Goal: Find specific page/section: Find specific page/section

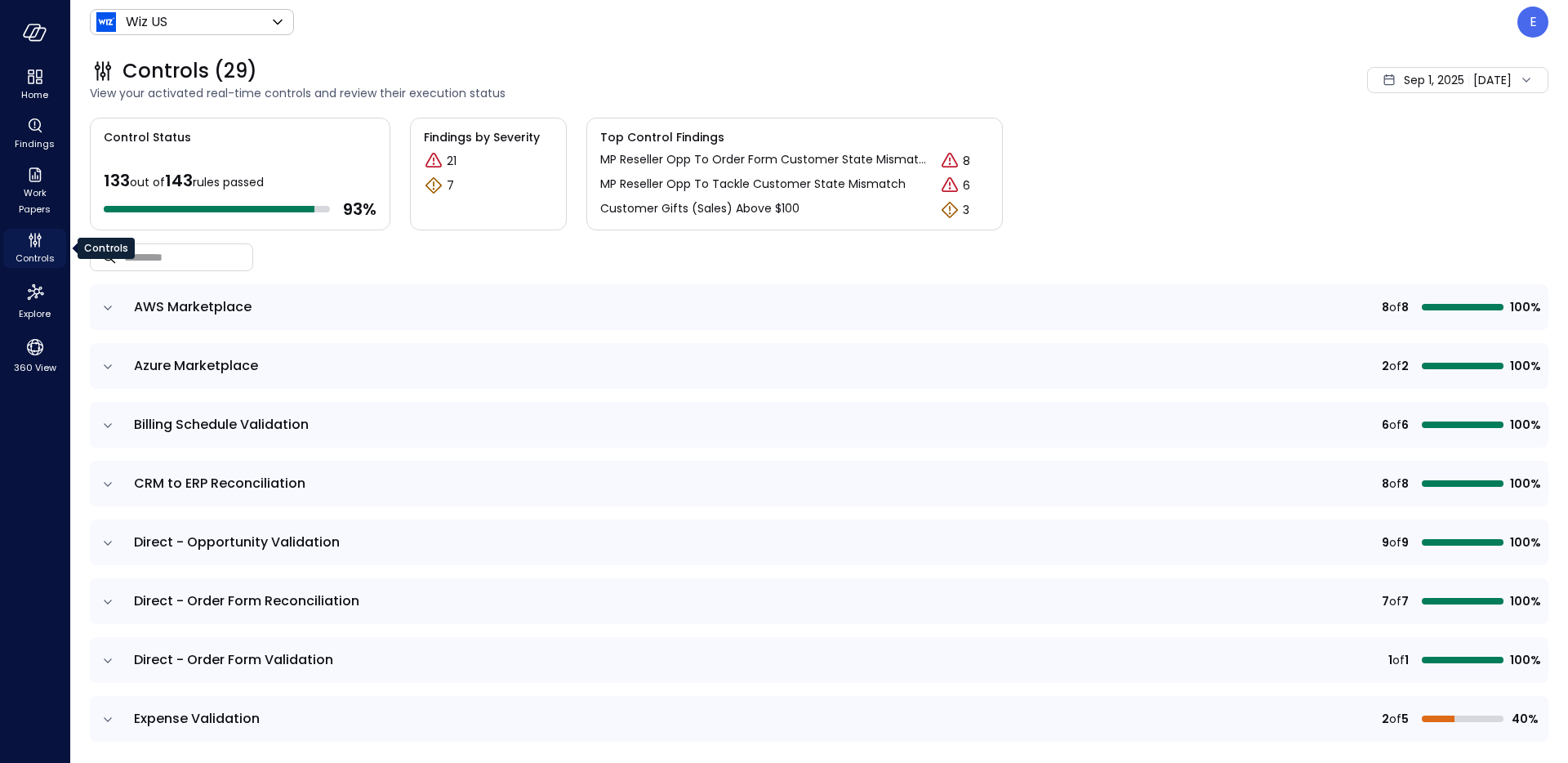
click at [34, 248] on icon "Controls" at bounding box center [35, 240] width 20 height 20
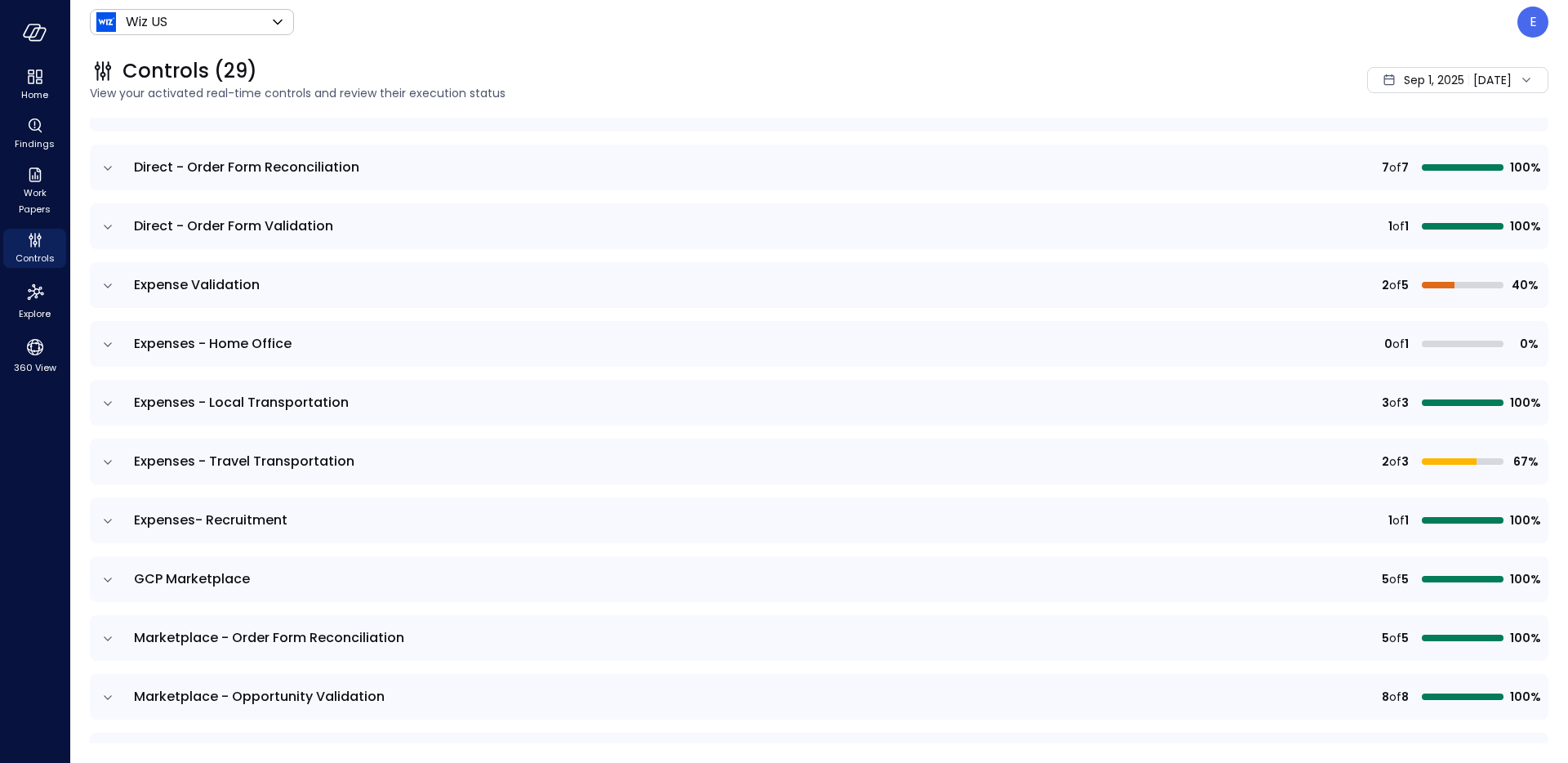
scroll to position [432, 0]
click at [109, 467] on icon "expand row" at bounding box center [107, 463] width 16 height 16
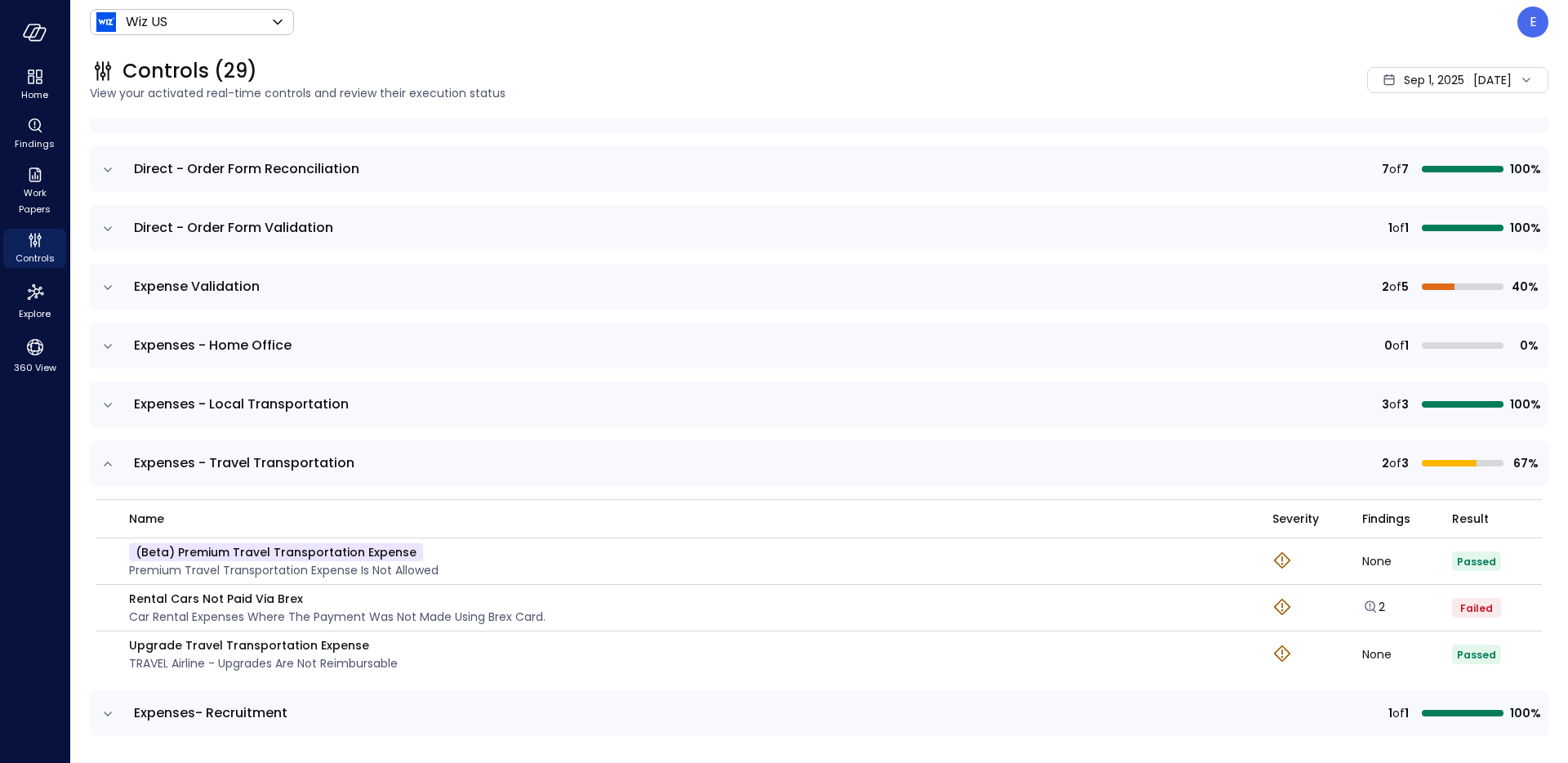
click at [108, 407] on icon "expand row" at bounding box center [107, 404] width 16 height 16
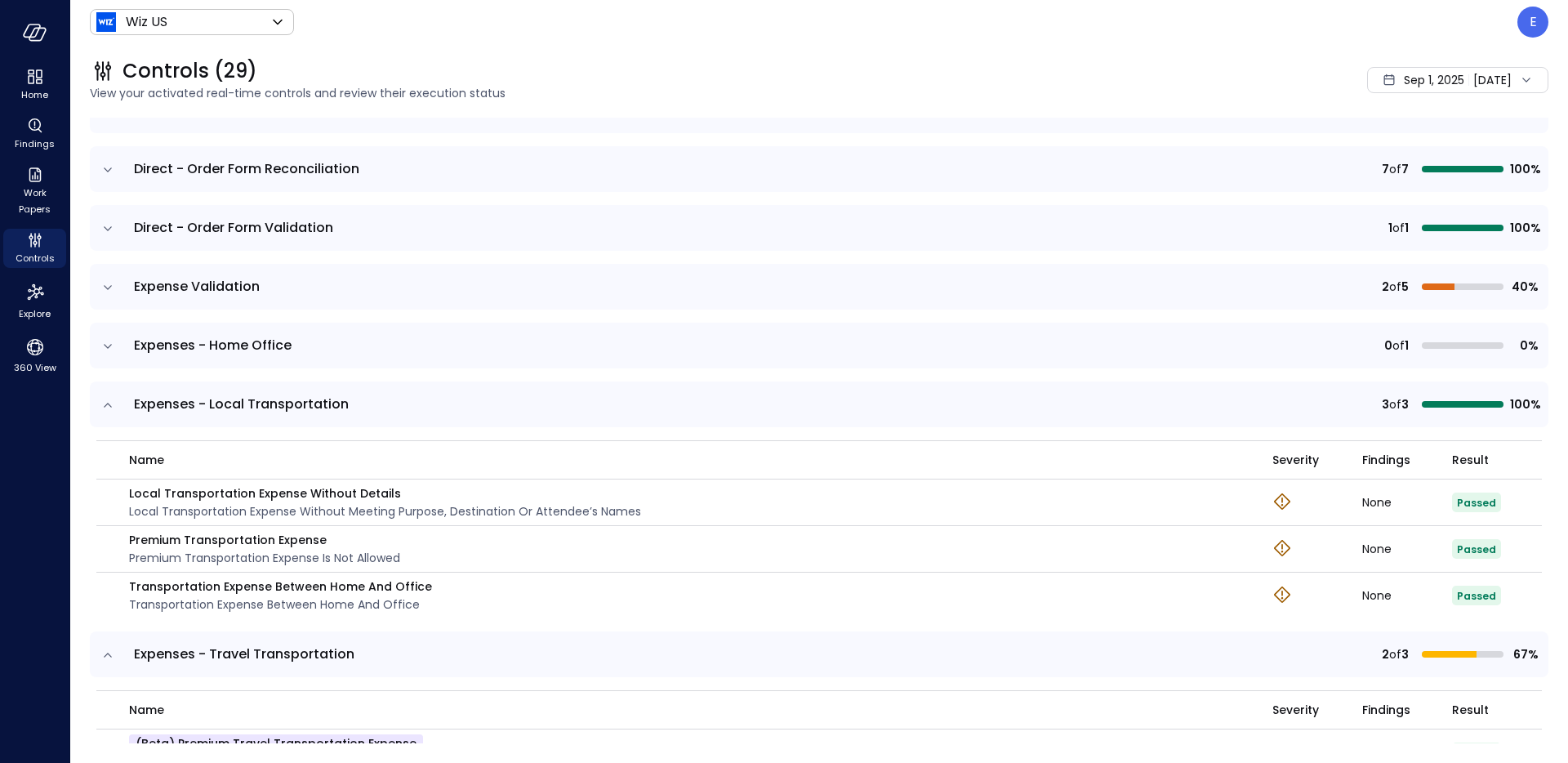
click at [108, 354] on icon "expand row" at bounding box center [107, 346] width 16 height 16
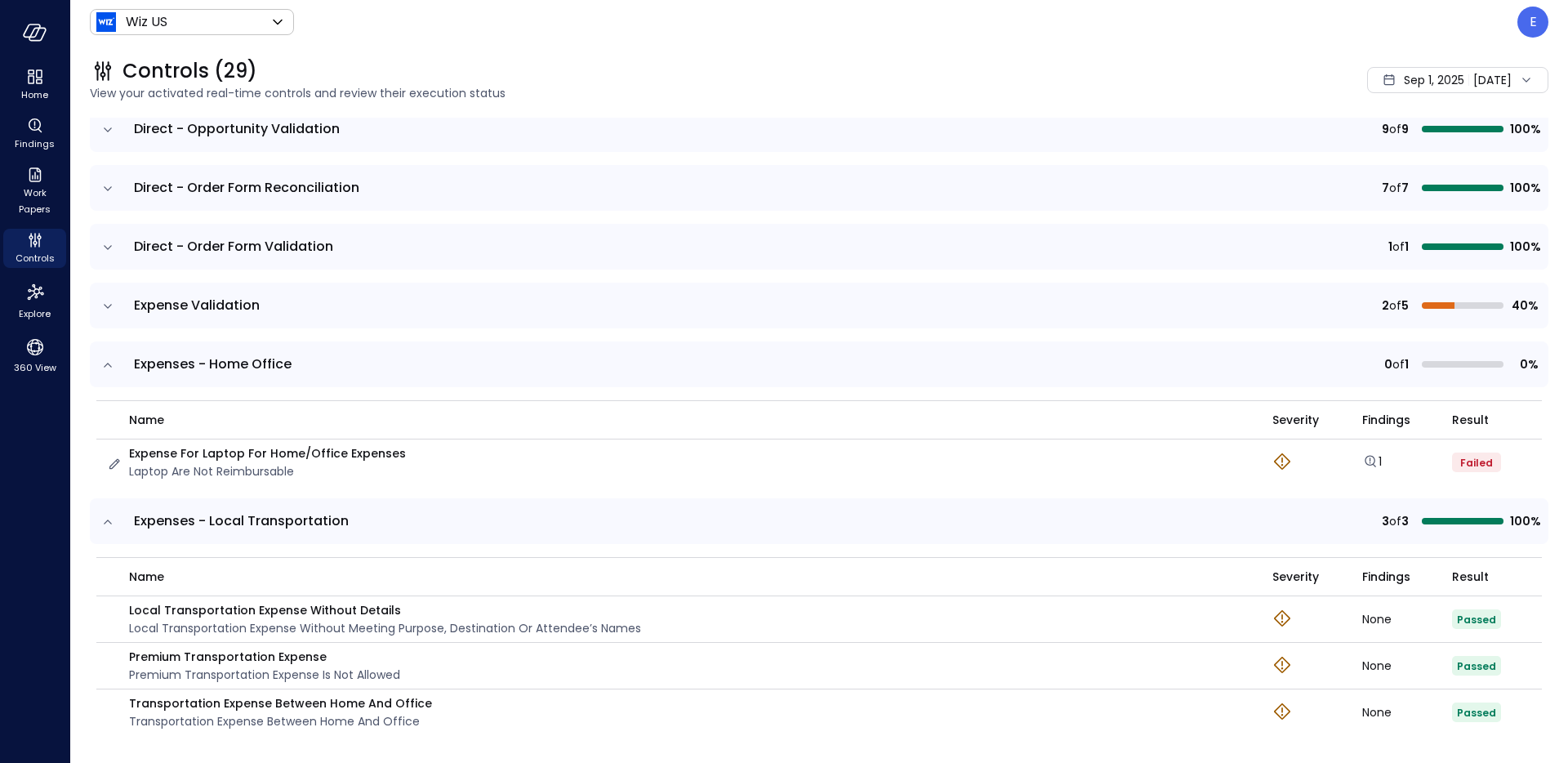
scroll to position [407, 0]
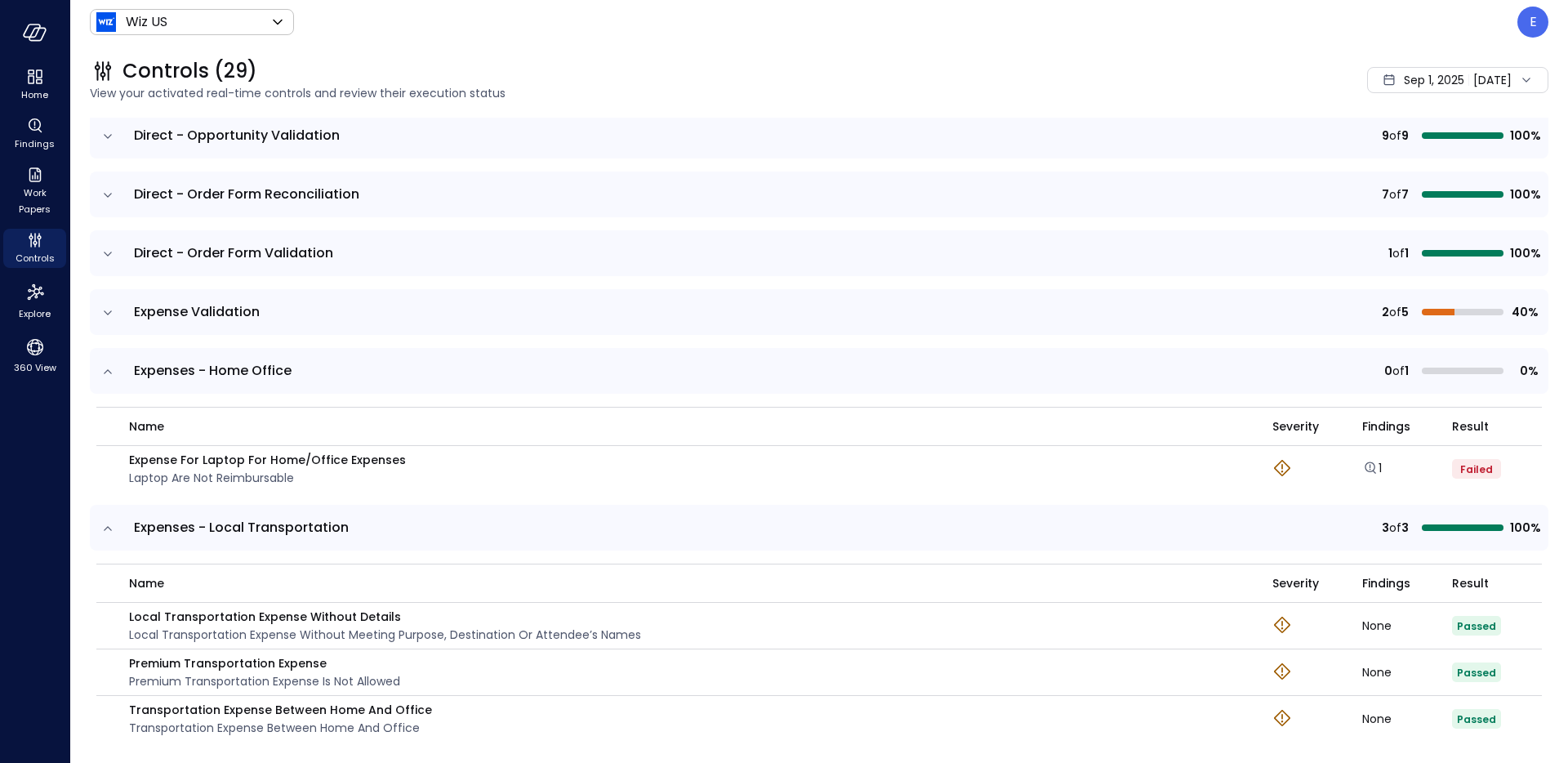
click at [111, 304] on icon "expand row" at bounding box center [107, 312] width 16 height 16
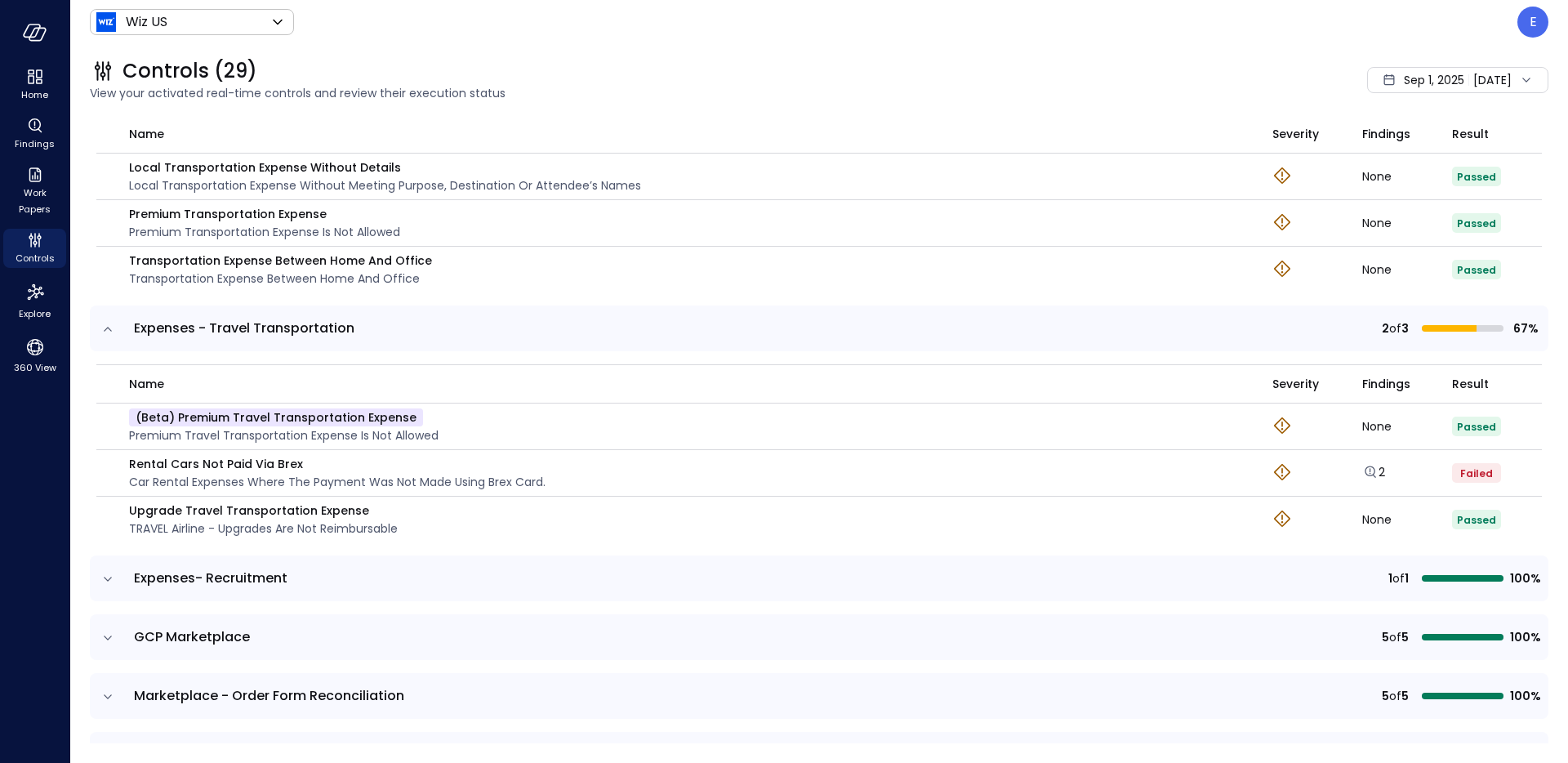
scroll to position [1163, 0]
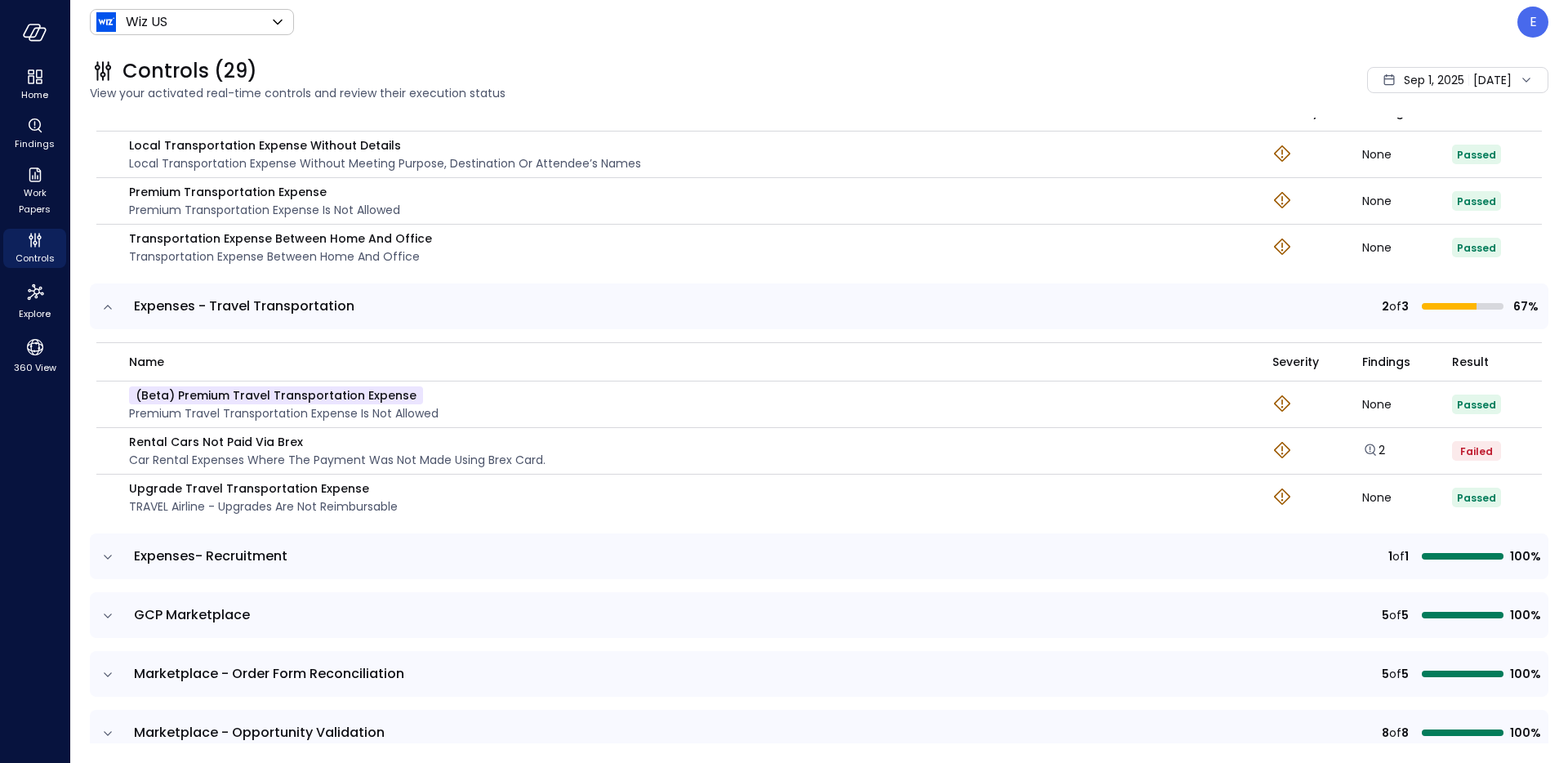
click at [111, 561] on icon "expand row" at bounding box center [107, 557] width 16 height 16
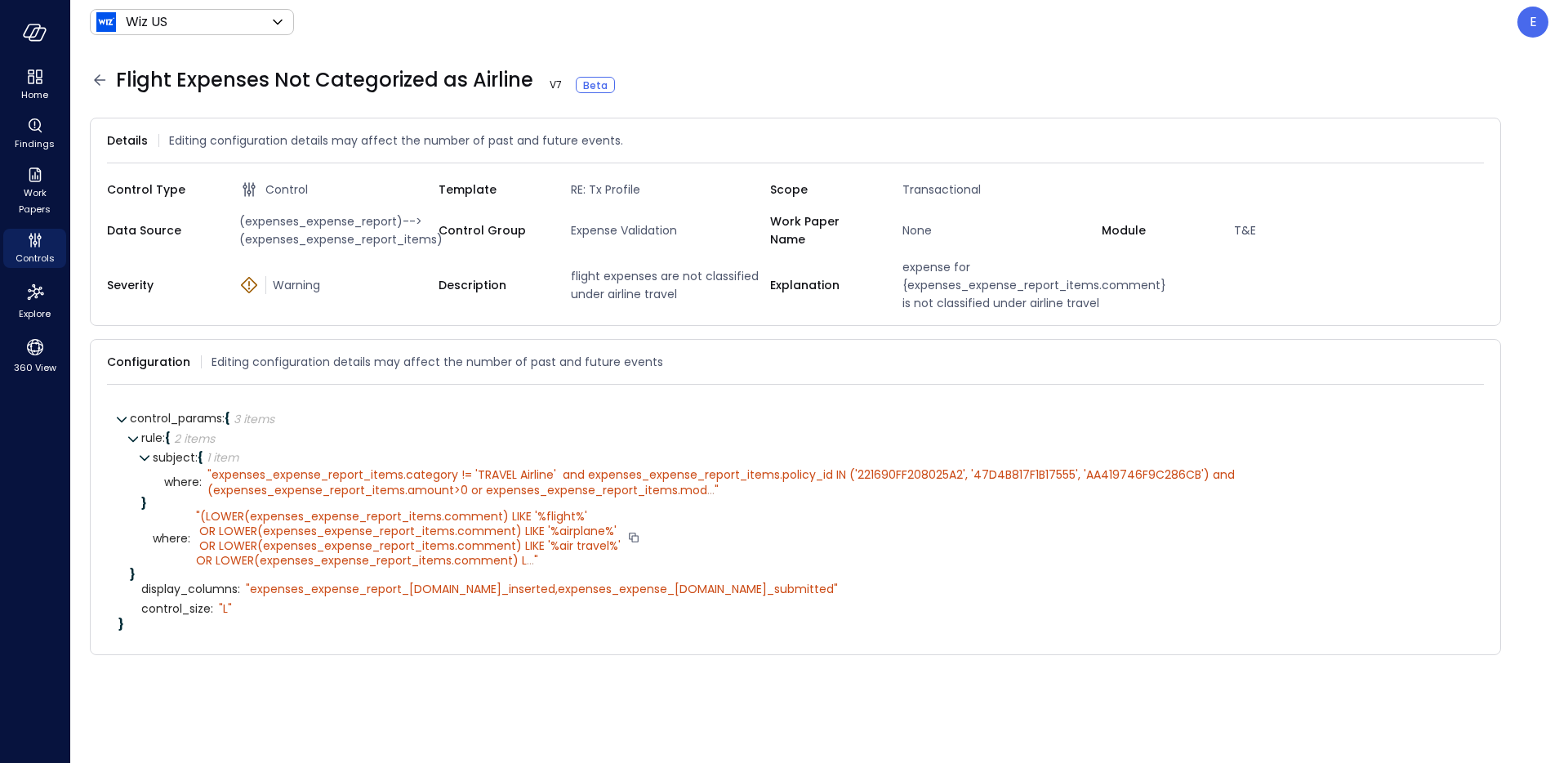
click at [521, 542] on span "(LOWER(expenses_expense_report_items.comment) LIKE '%flight%' OR LOWER(expenses…" at bounding box center [408, 539] width 425 height 62
click at [530, 557] on span "..." at bounding box center [530, 559] width 7 height 16
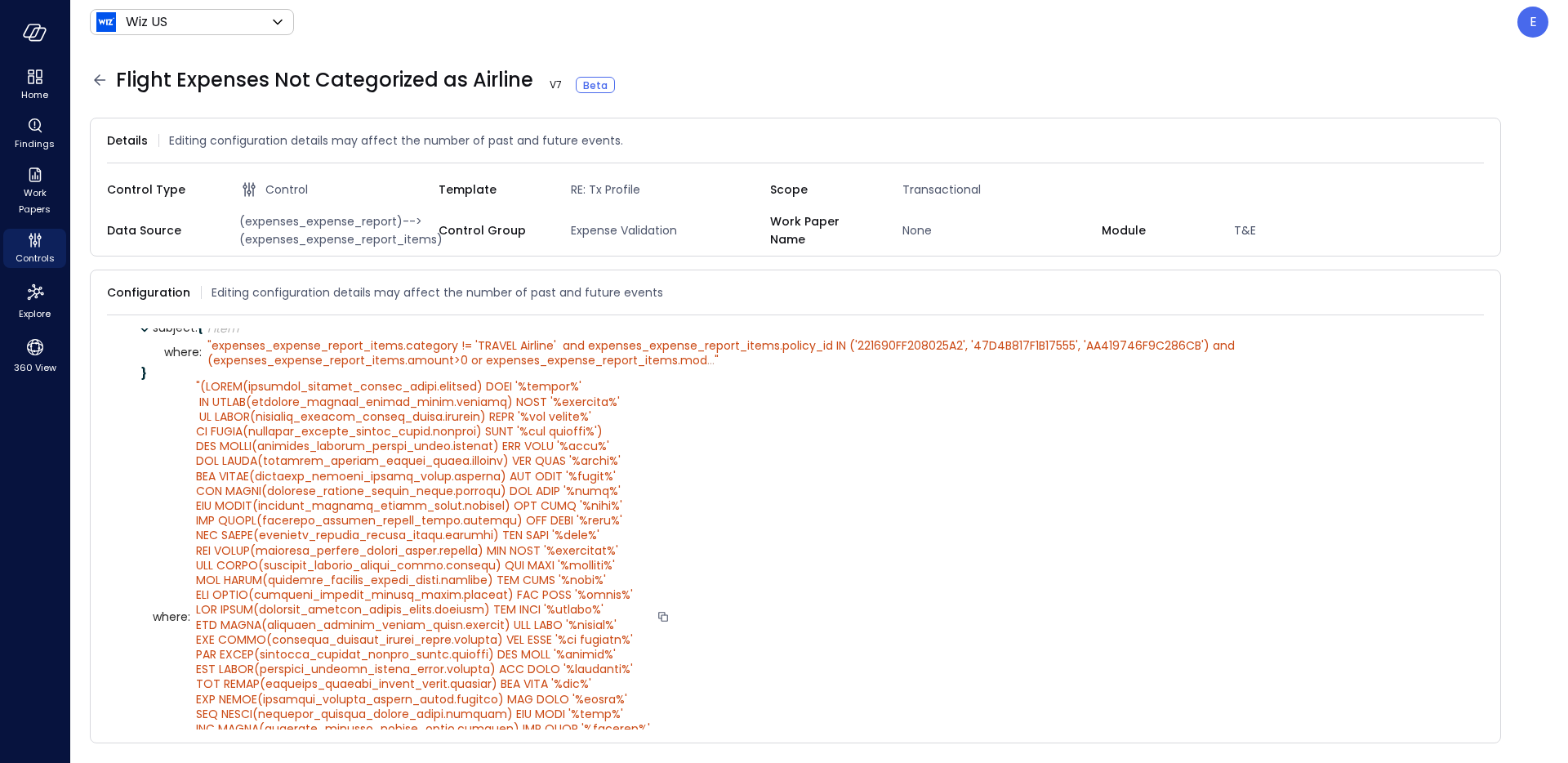
scroll to position [45, 0]
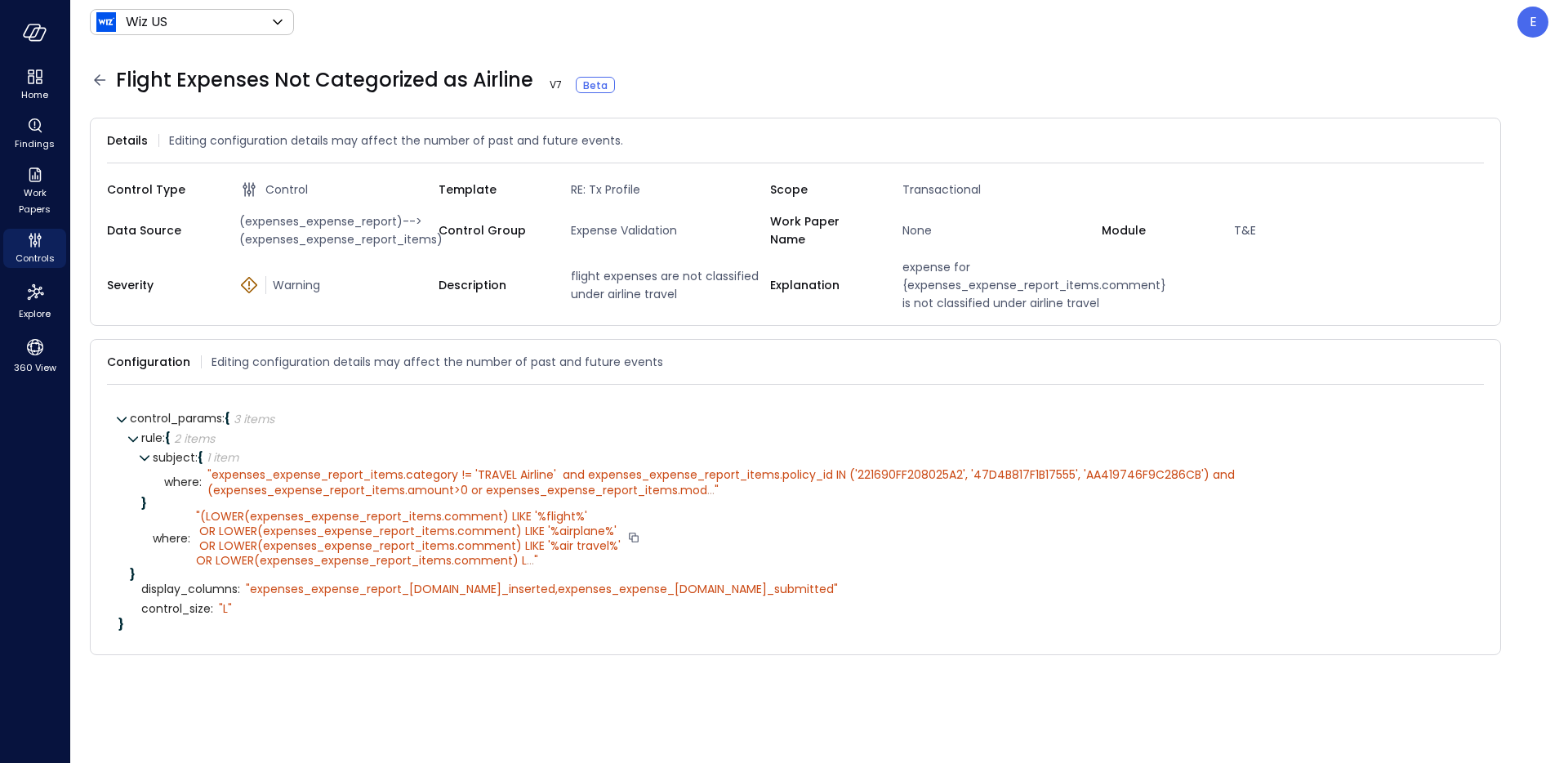
click at [530, 559] on span "..." at bounding box center [530, 559] width 7 height 16
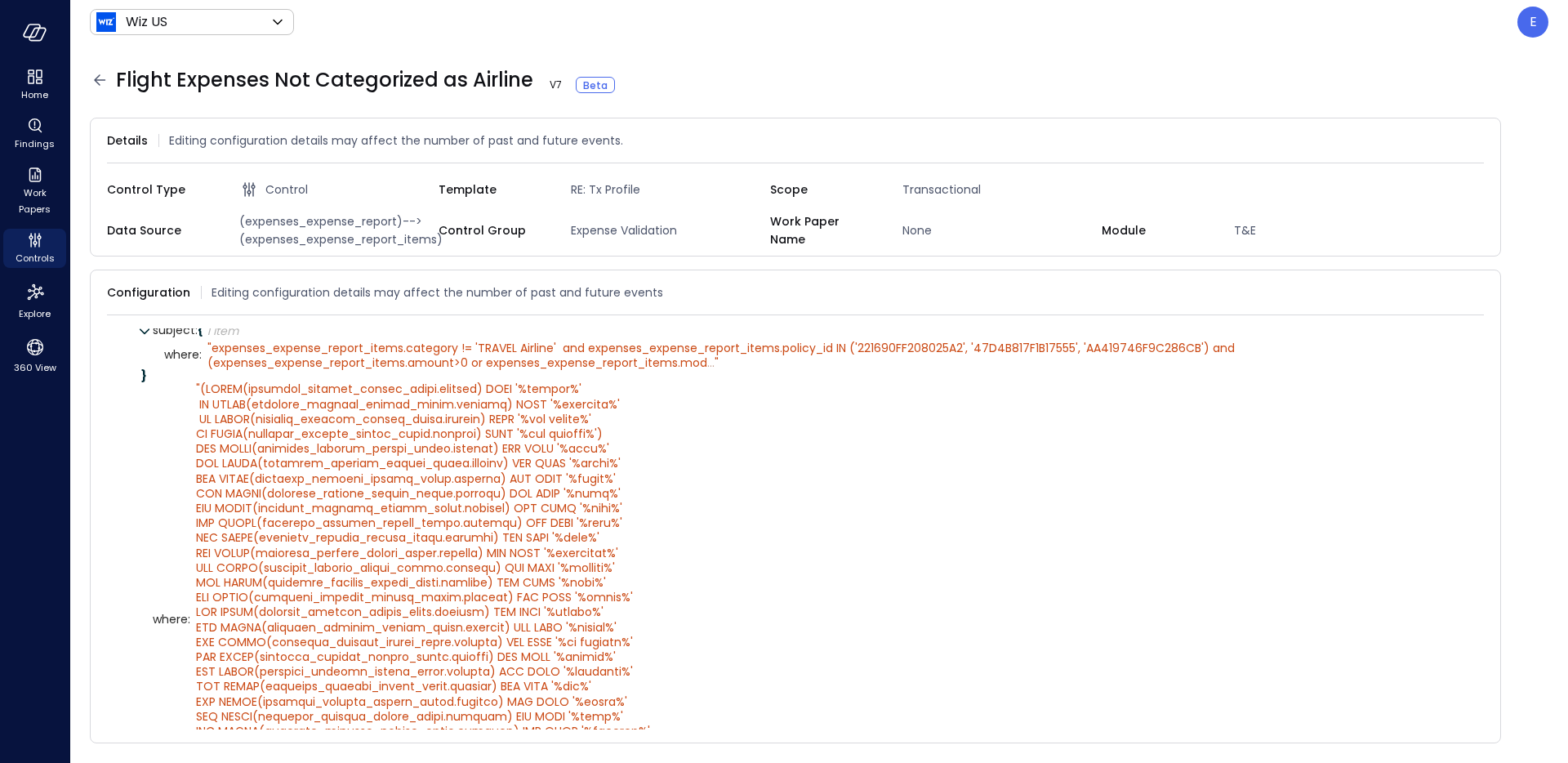
scroll to position [54, 0]
click at [708, 365] on span "..." at bounding box center [711, 365] width 7 height 16
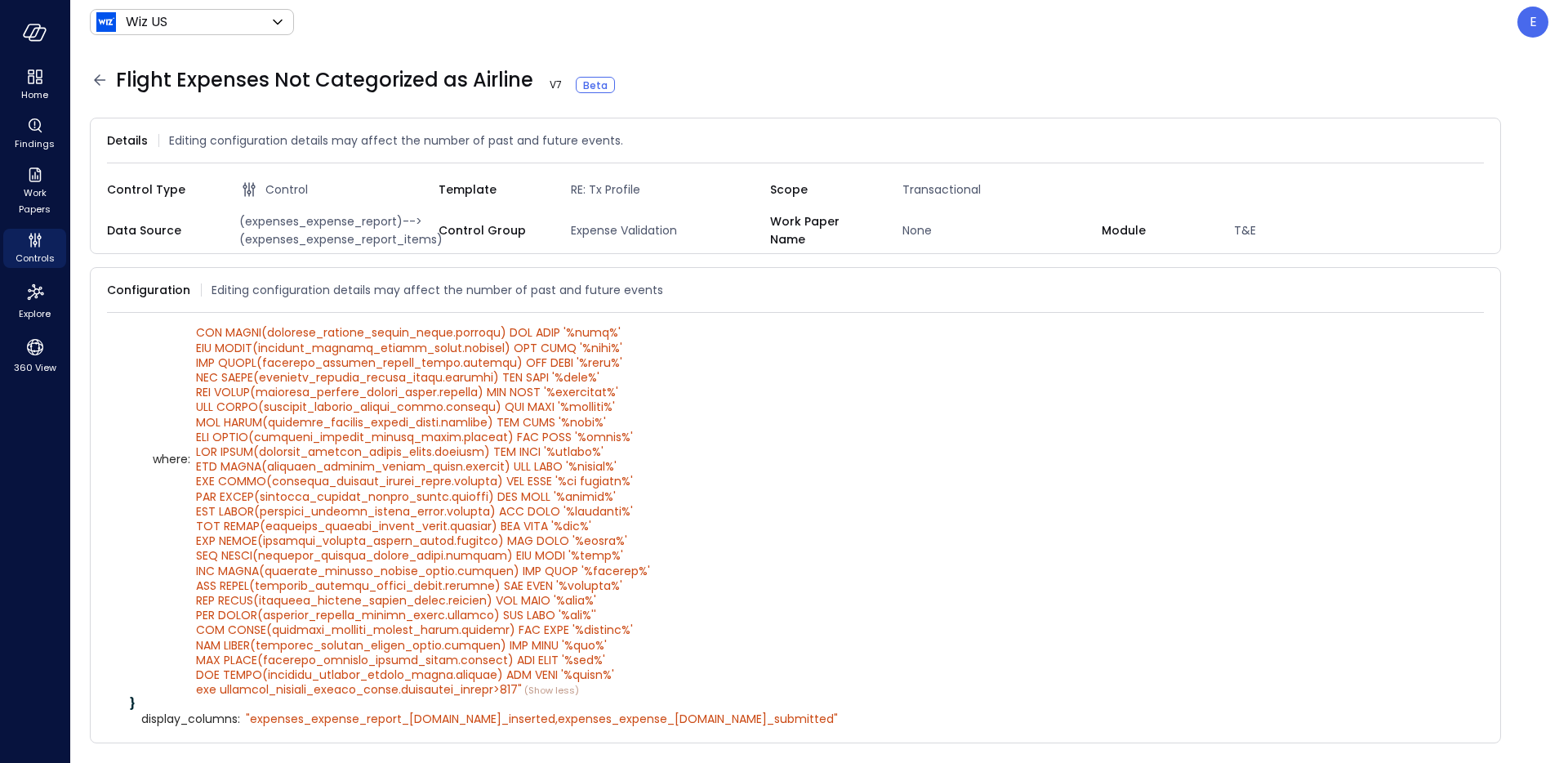
scroll to position [236, 0]
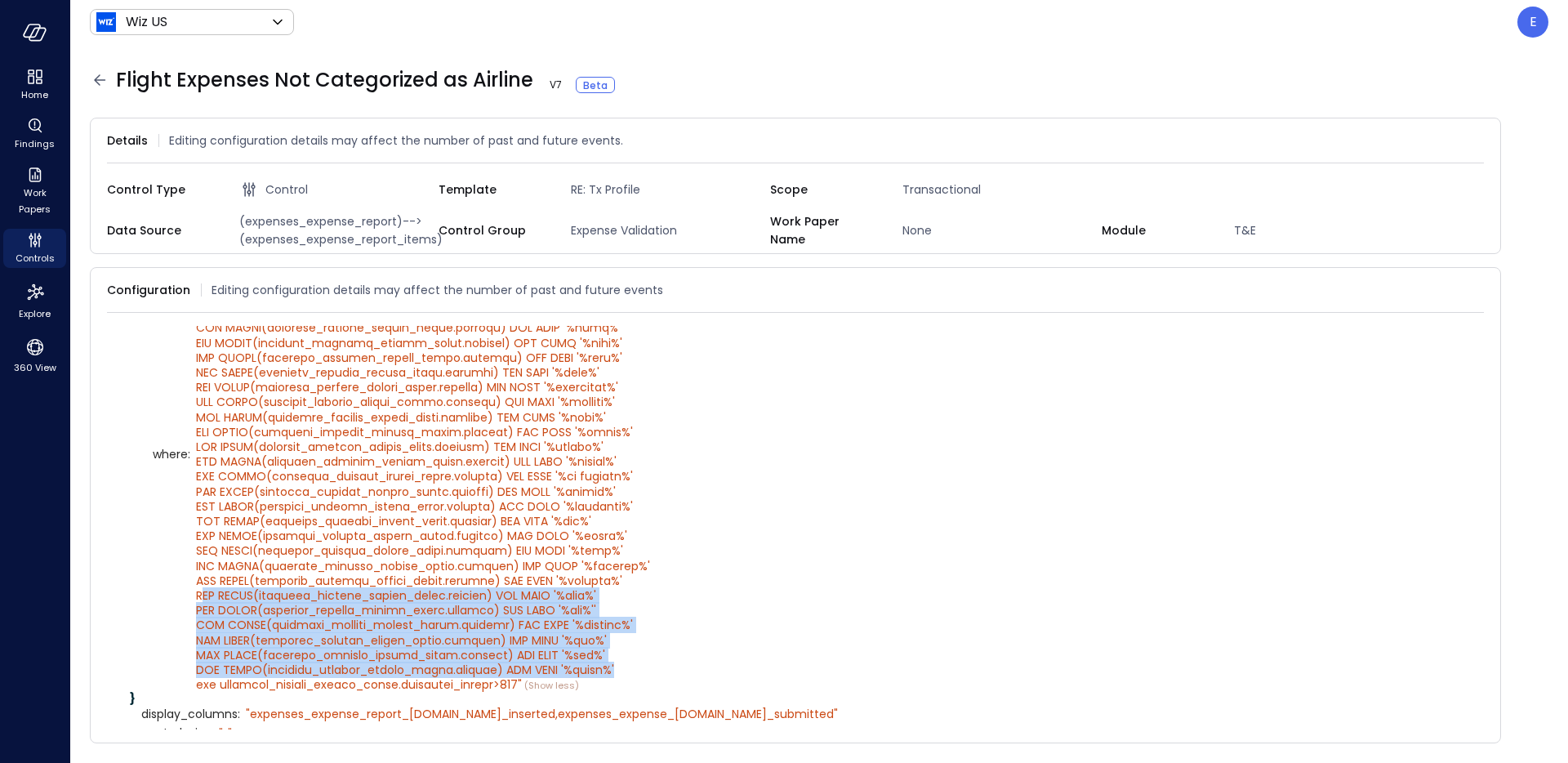
drag, startPoint x: 622, startPoint y: 667, endPoint x: 188, endPoint y: 594, distance: 440.1
click at [188, 594] on div "where : " " (Show less)" at bounding box center [812, 455] width 1320 height 477
copy span "AND LOWER(expenses_expense_report_items.comment) NOT LIKE '%lyft%' AND LOWER(ex…"
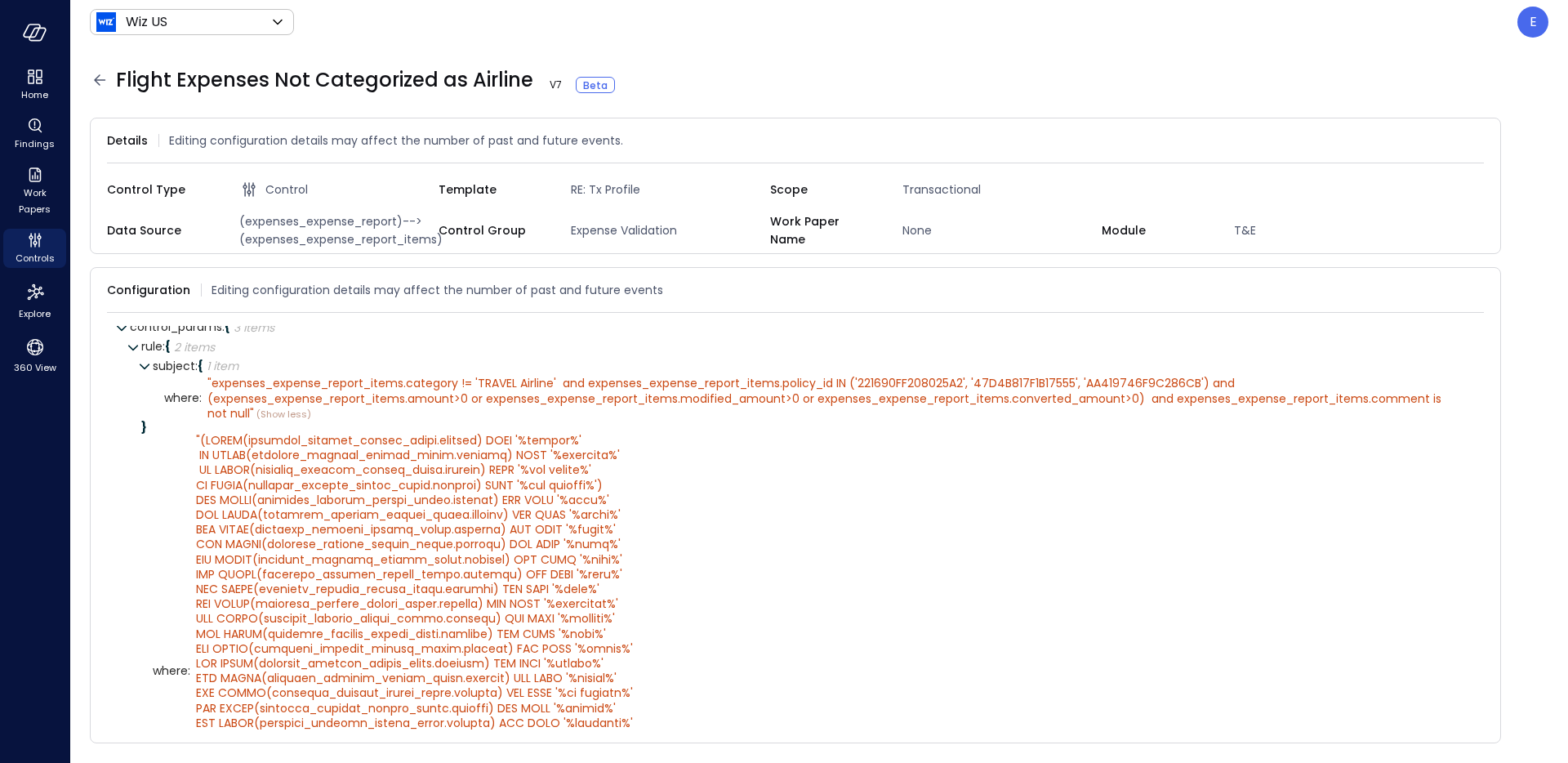
scroll to position [0, 0]
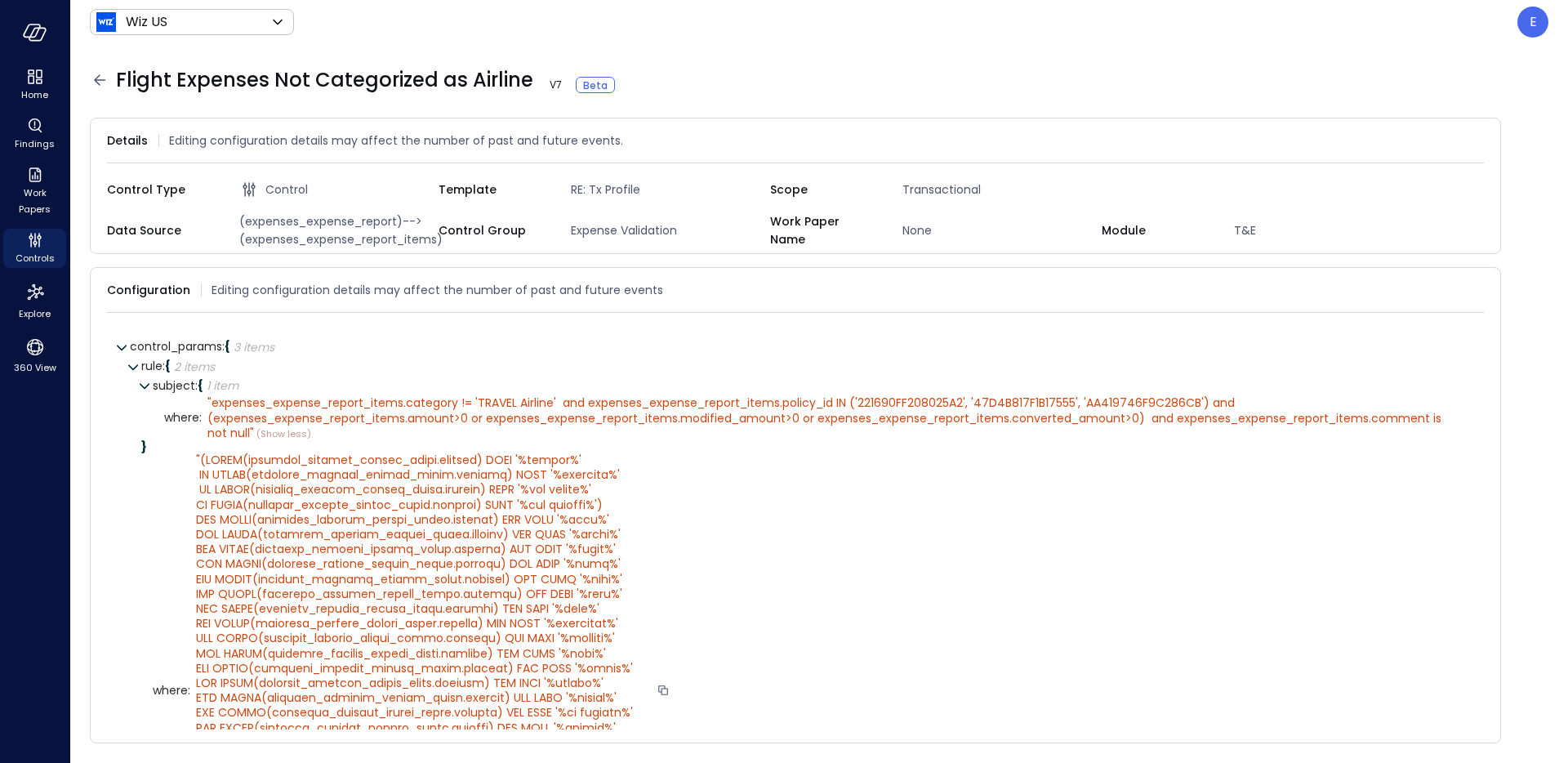
click at [563, 457] on span """ at bounding box center [423, 690] width 454 height 477
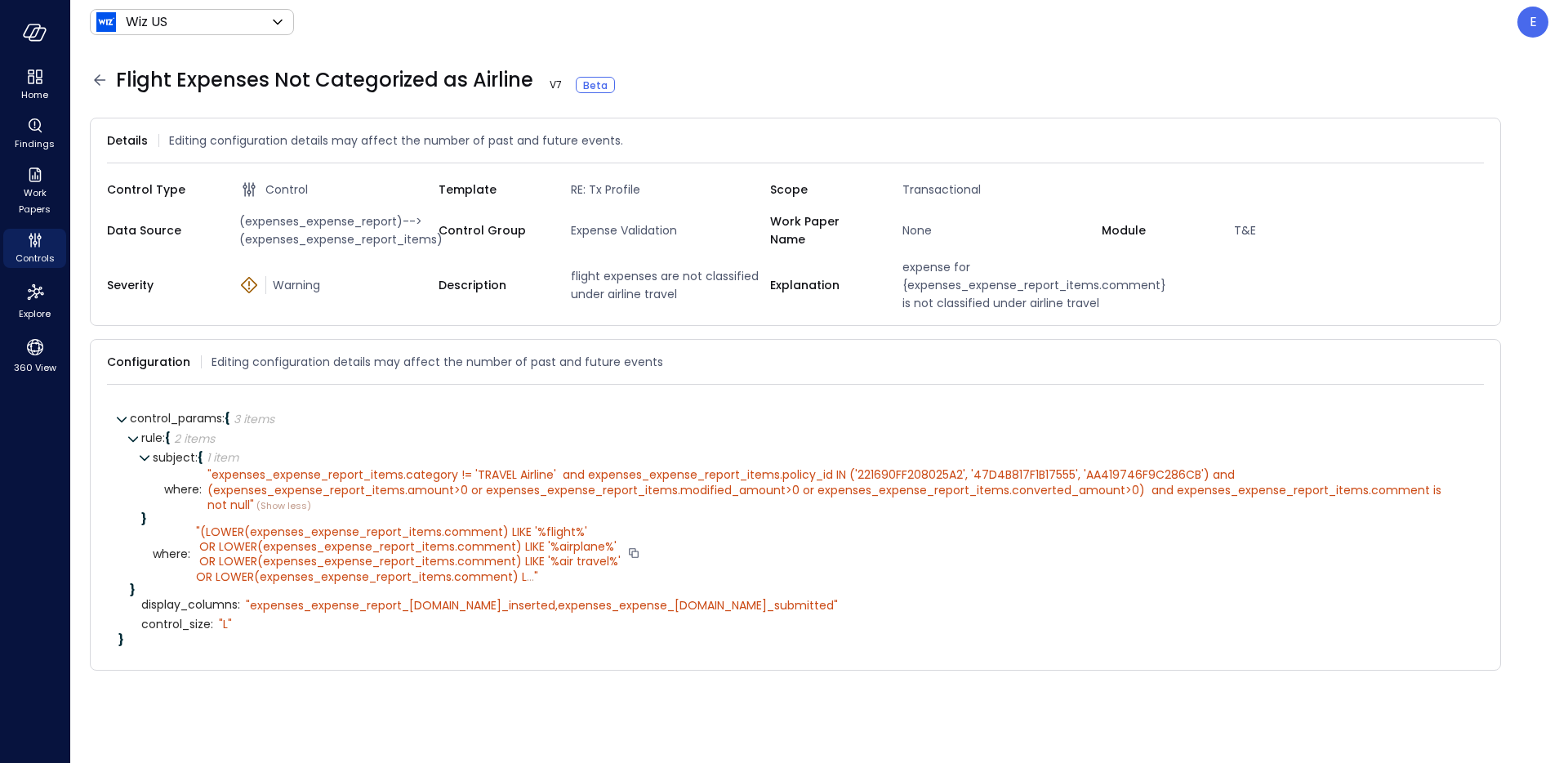
click at [522, 551] on span "(LOWER(expenses_expense_report_items.comment) LIKE '%flight%' OR LOWER(expenses…" at bounding box center [408, 555] width 425 height 62
click at [527, 575] on span "..." at bounding box center [530, 576] width 7 height 16
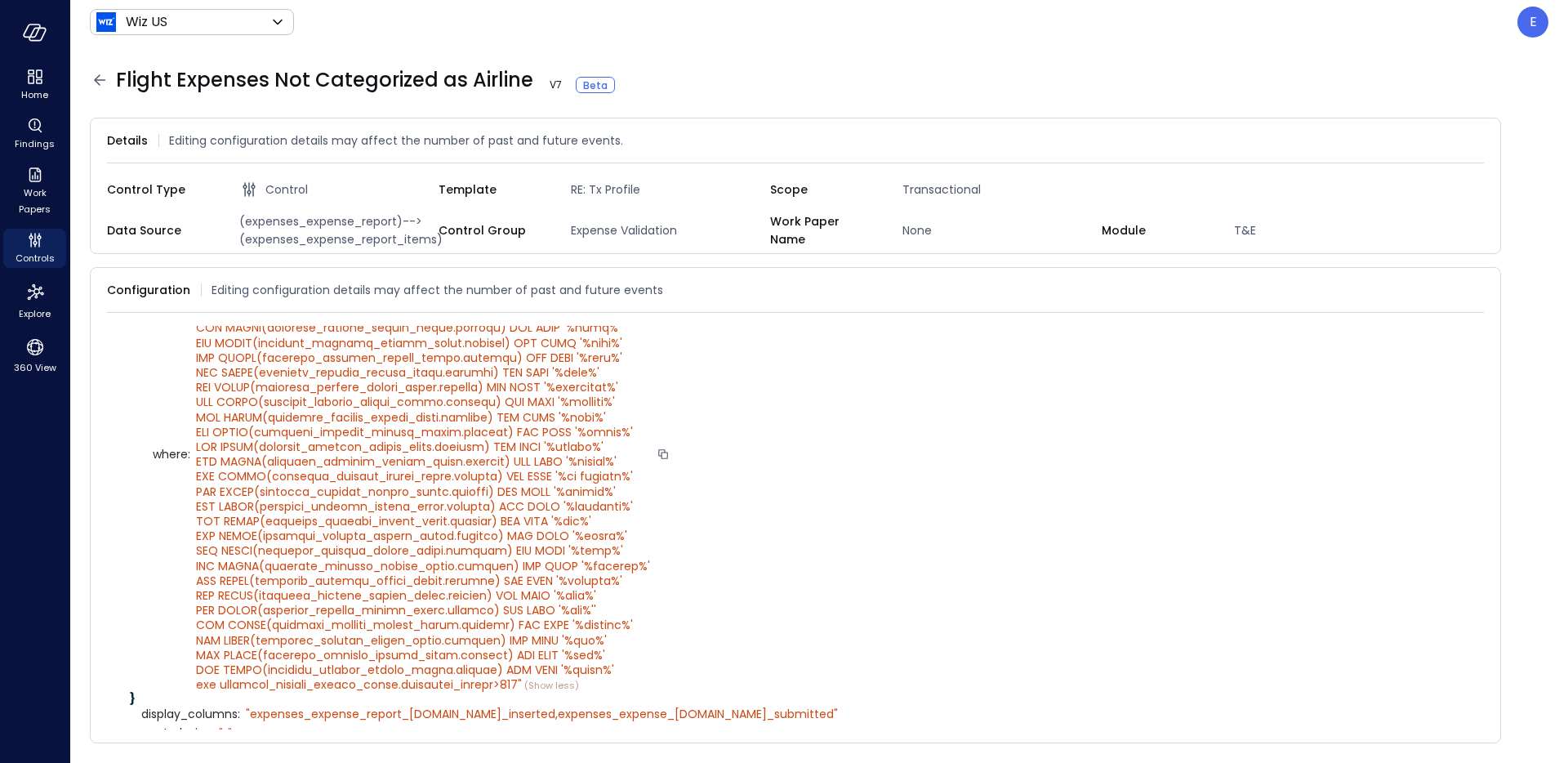
scroll to position [273, 0]
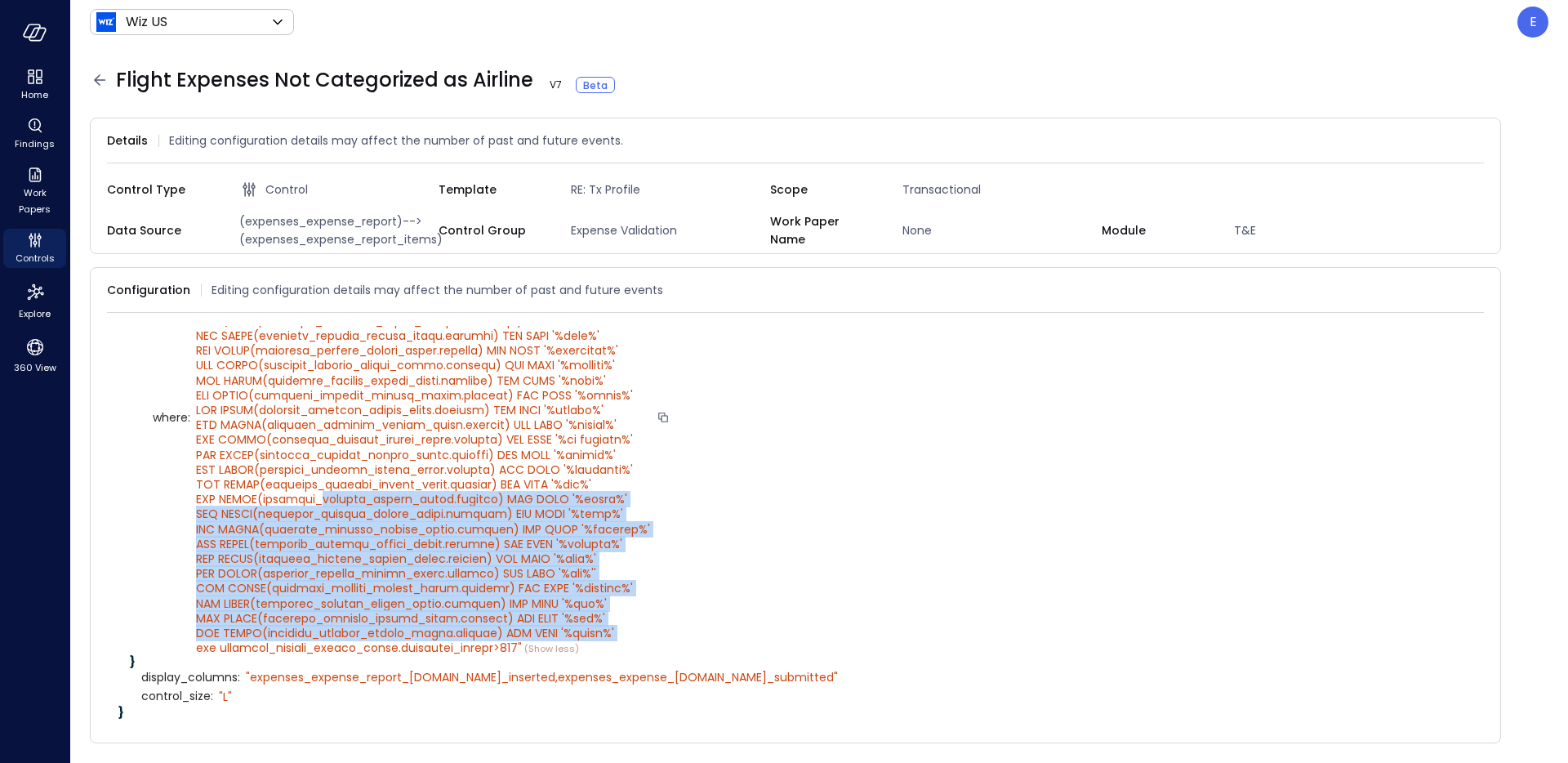
drag, startPoint x: 628, startPoint y: 633, endPoint x: 317, endPoint y: 507, distance: 335.6
click at [317, 507] on div "" " (Show less)" at bounding box center [423, 417] width 454 height 477
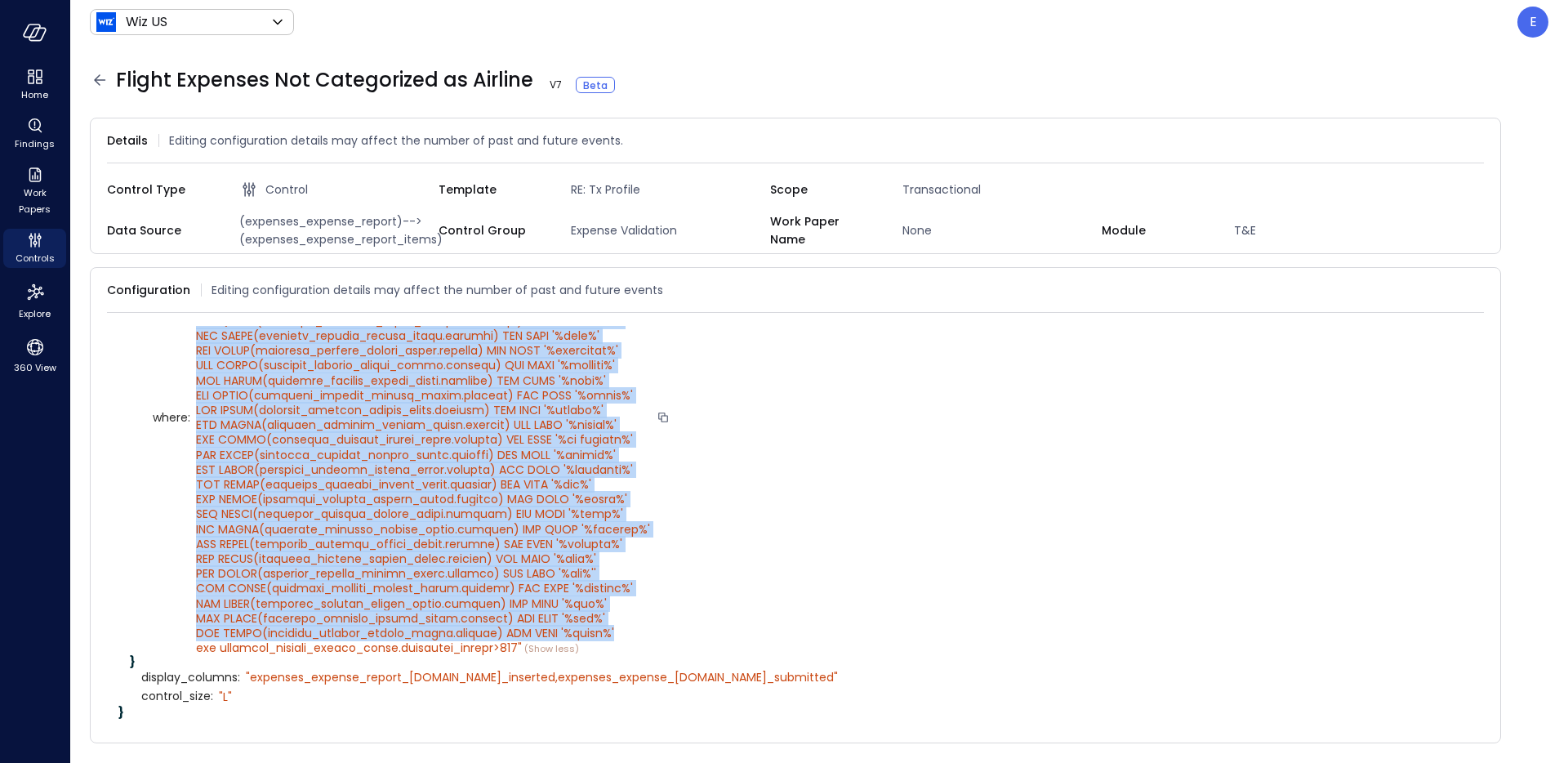
drag, startPoint x: 203, startPoint y: 403, endPoint x: 624, endPoint y: 629, distance: 477.8
click at [624, 629] on span """ at bounding box center [423, 417] width 454 height 477
copy span "(LOWER(expenses_expense_report_items.comment) LIKE '%flight%' OR LOWER(expenses…"
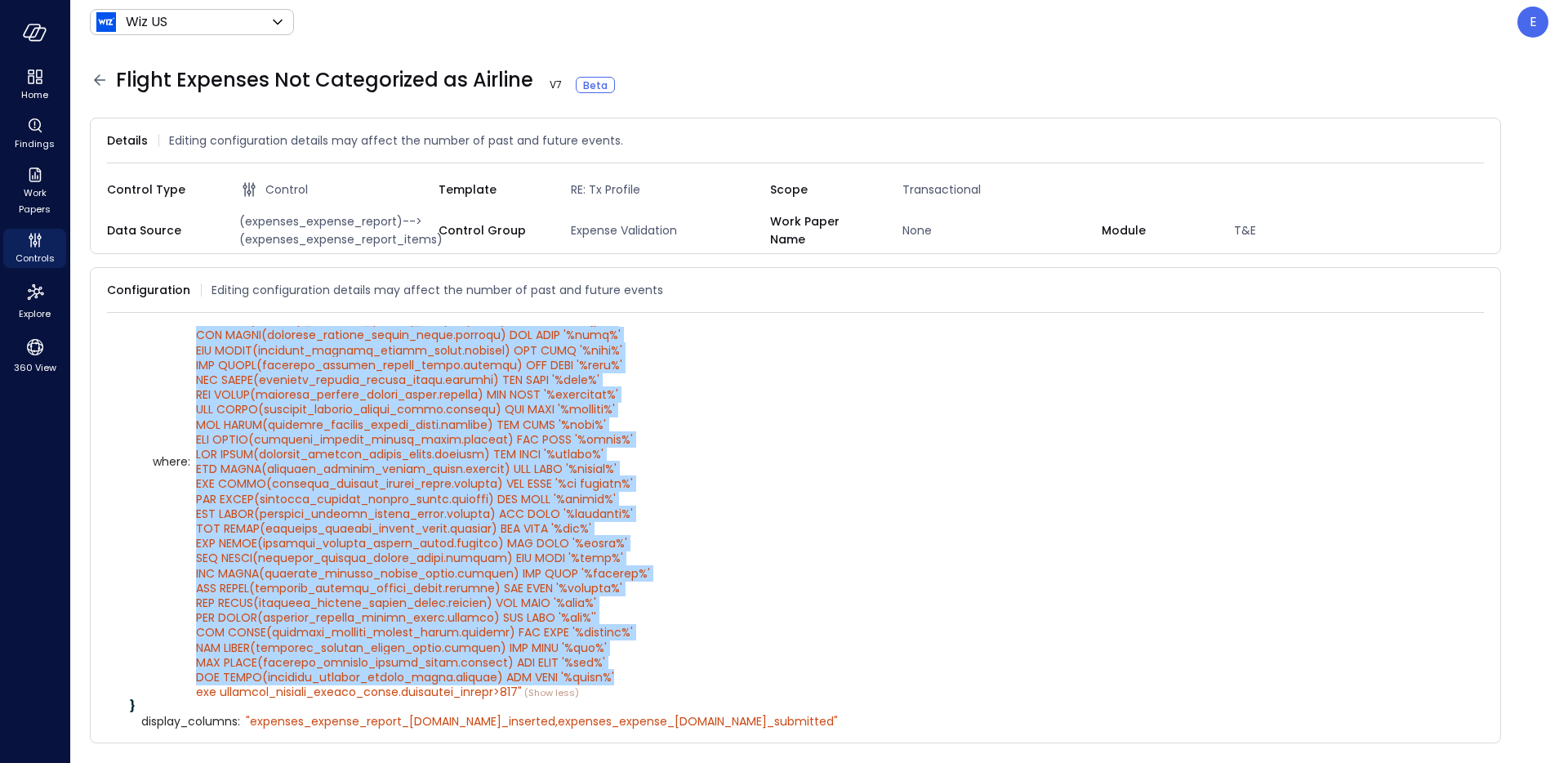
scroll to position [259, 0]
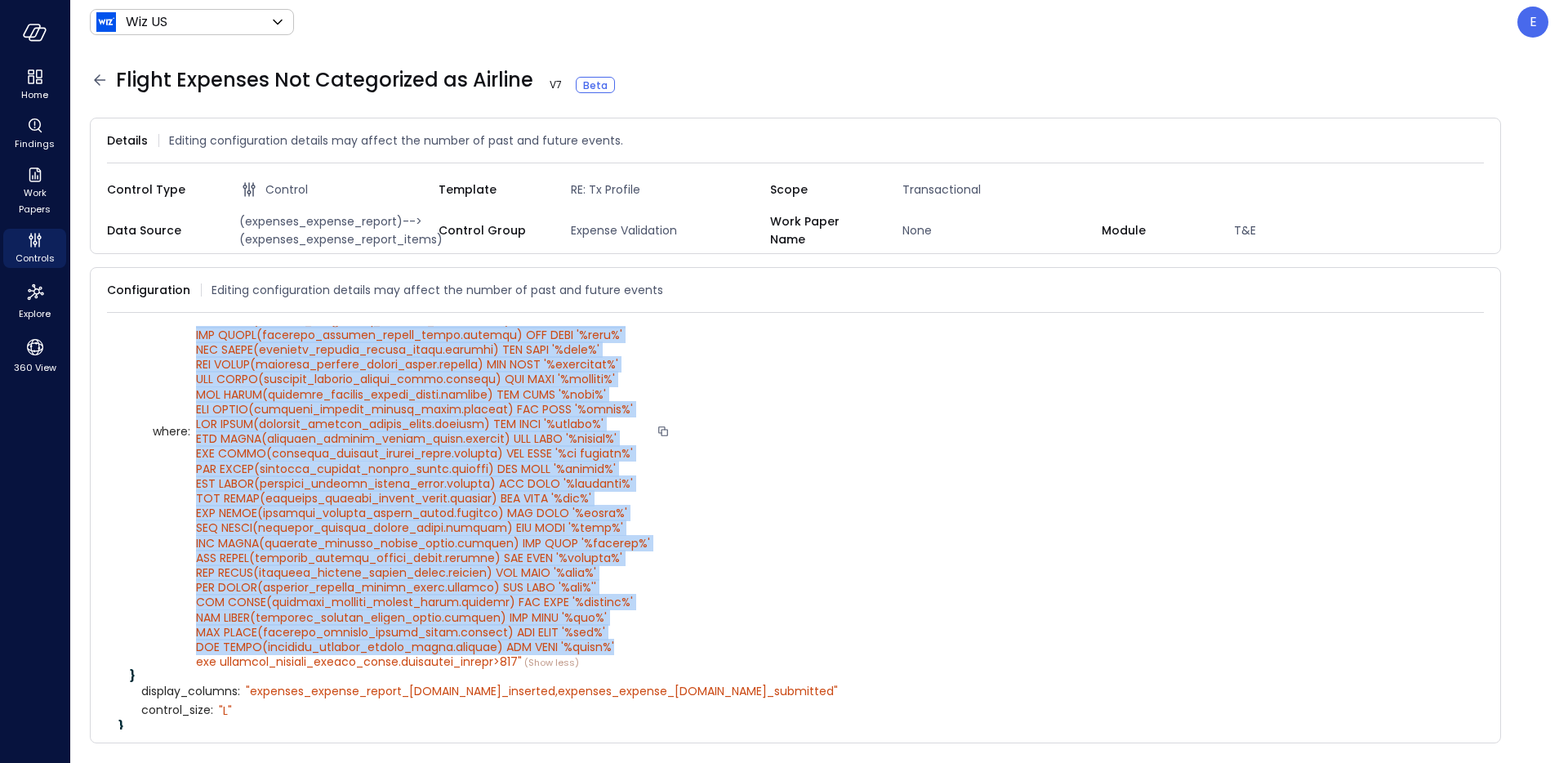
click at [371, 654] on span """ at bounding box center [423, 431] width 454 height 477
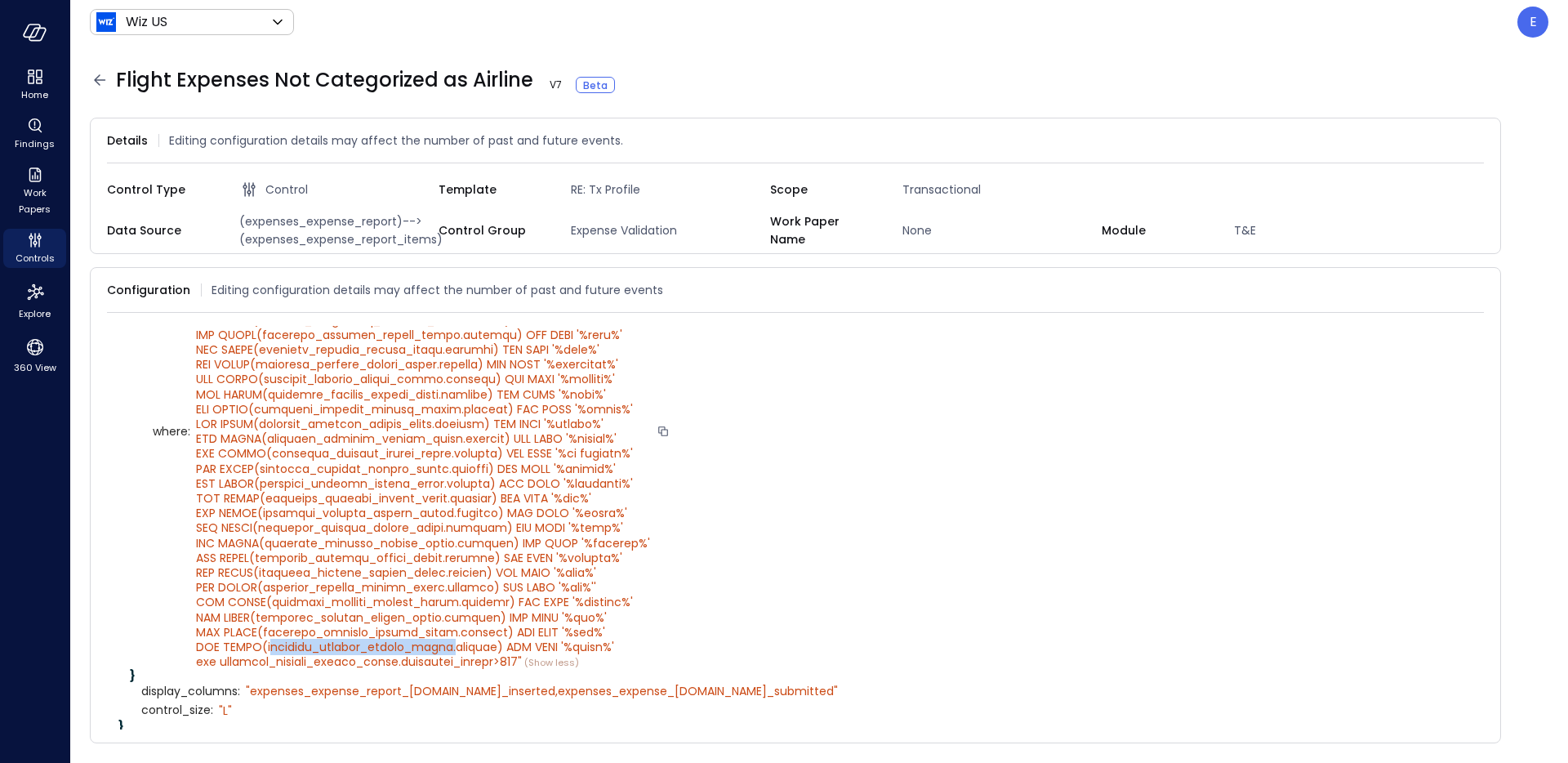
click at [371, 654] on span """ at bounding box center [423, 431] width 454 height 477
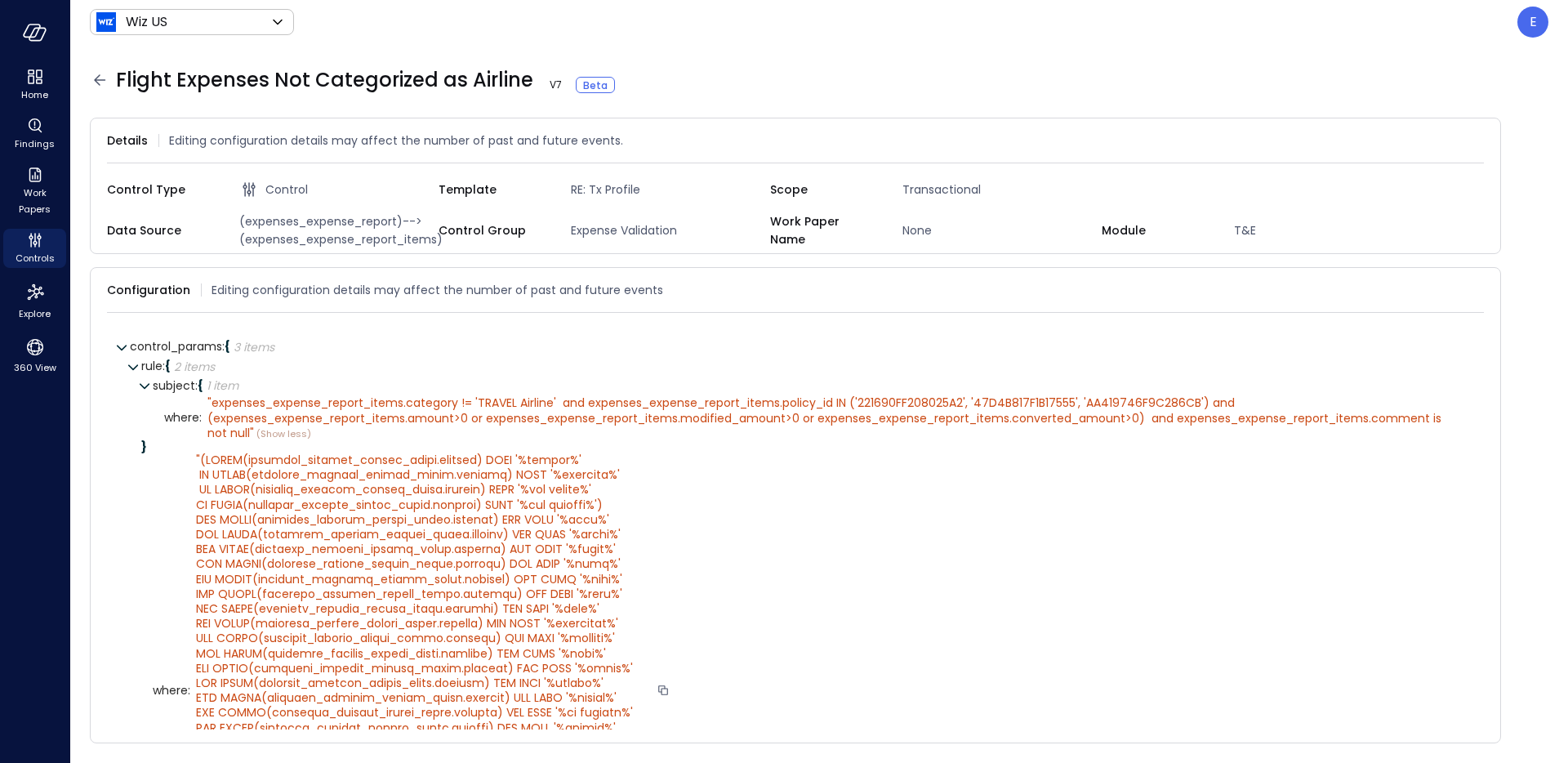
click at [371, 654] on div "control_params : { 3 items } rule : { 2 items } subject : { 1 item } where : " …" at bounding box center [796, 528] width 1377 height 403
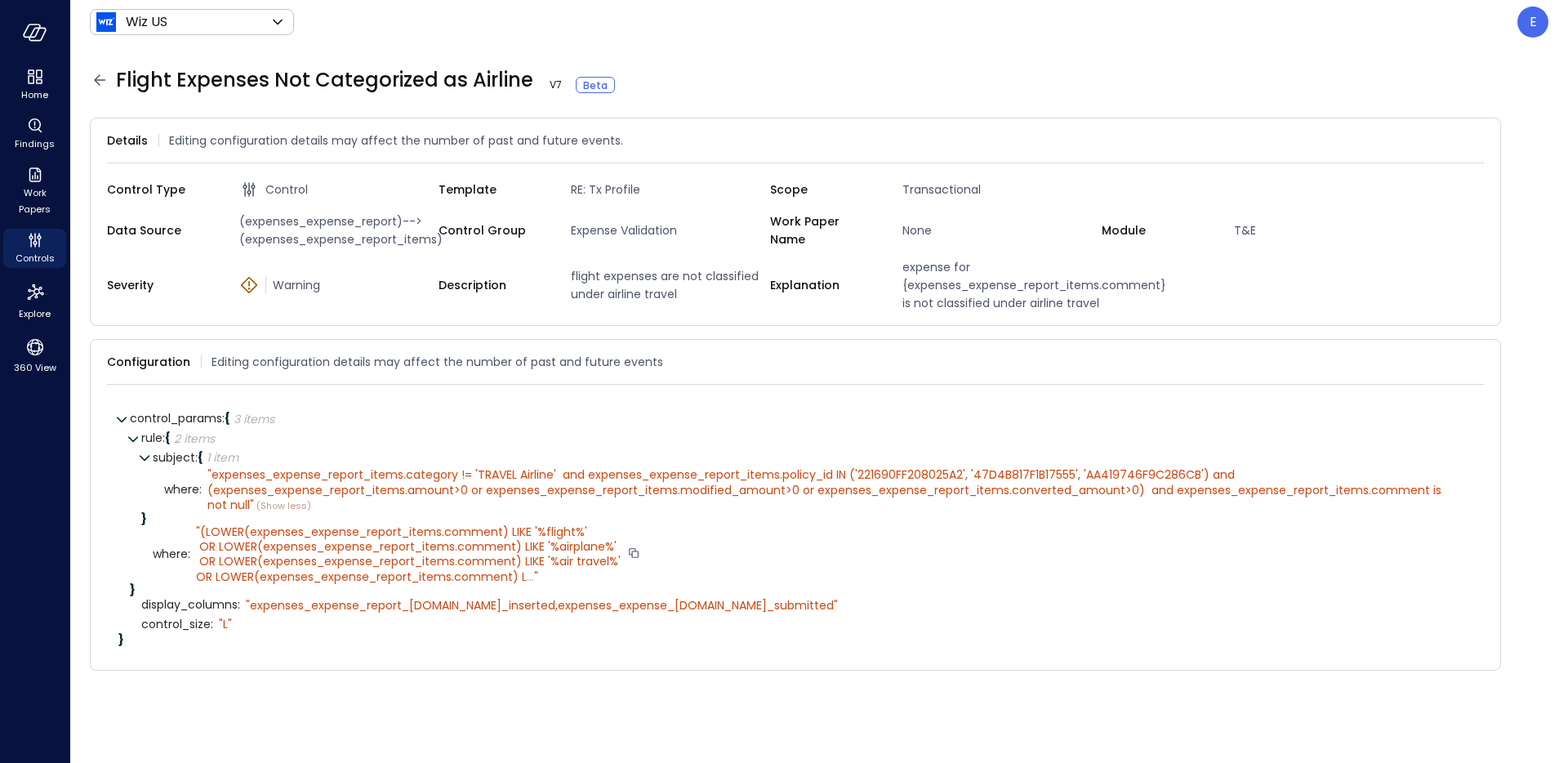
click at [400, 555] on span "(LOWER(expenses_expense_report_items.comment) LIKE '%flight%' OR LOWER(expenses…" at bounding box center [408, 555] width 425 height 62
click at [527, 576] on span "..." at bounding box center [530, 576] width 7 height 16
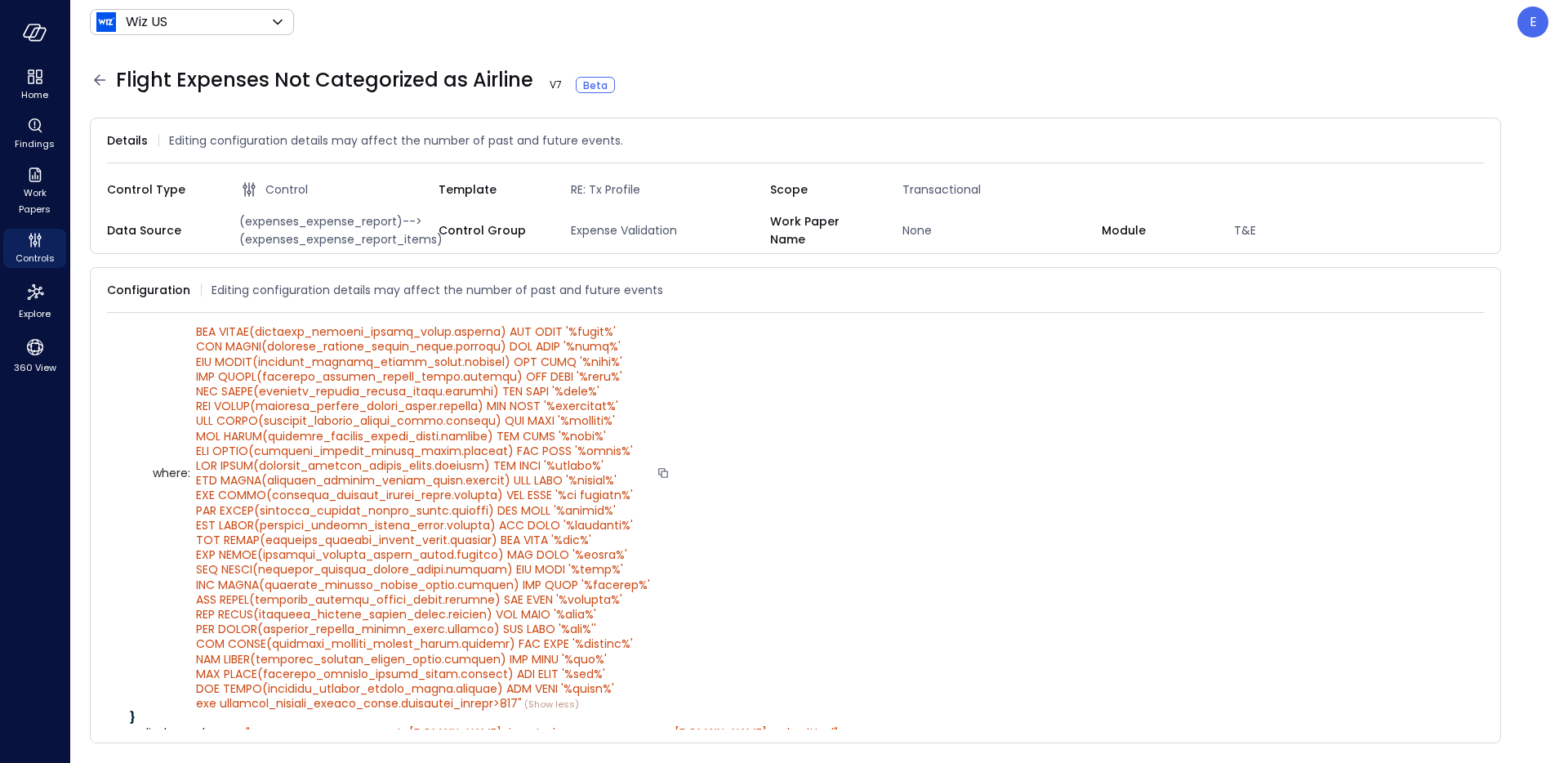
scroll to position [273, 0]
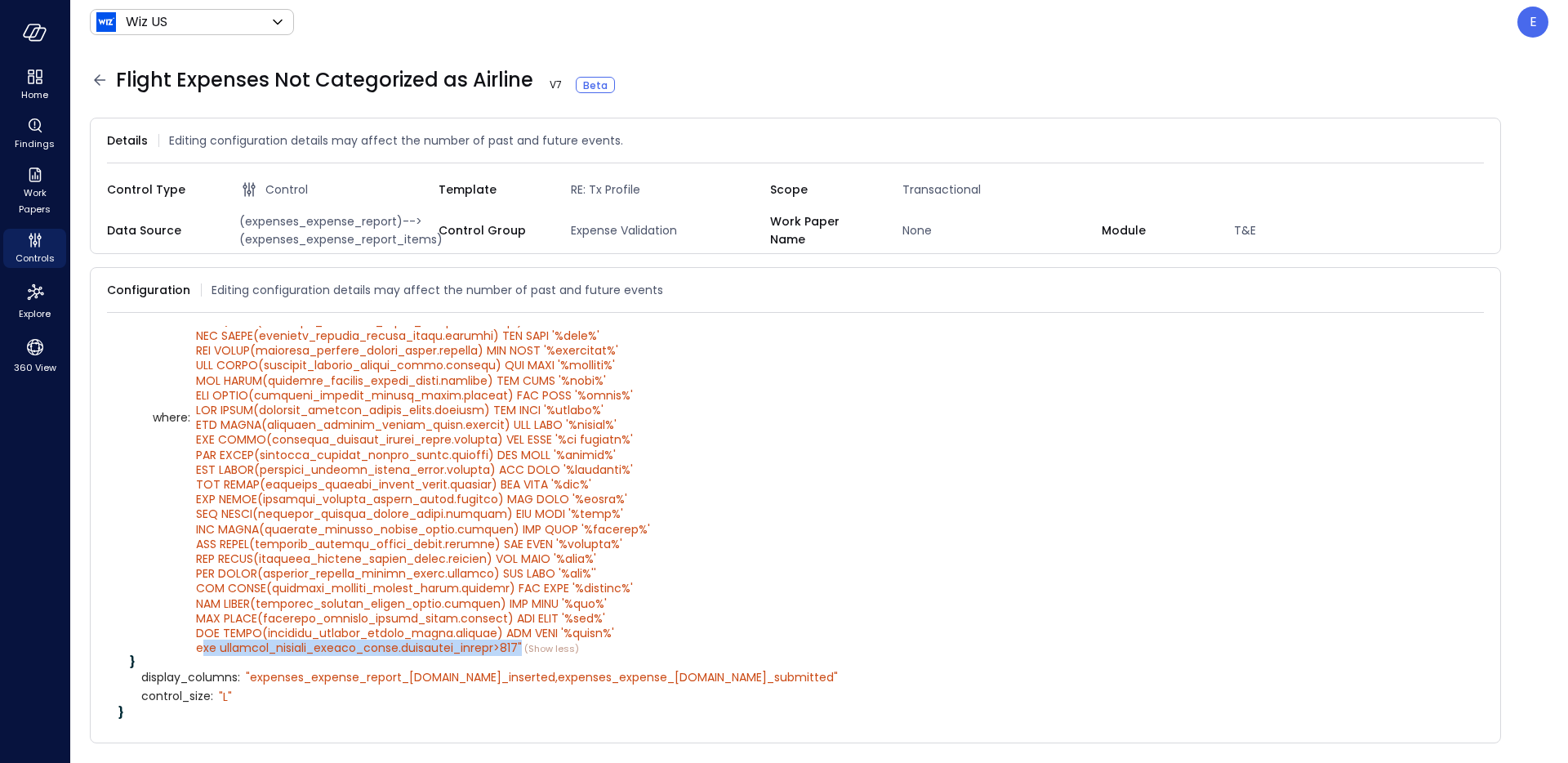
drag, startPoint x: 558, startPoint y: 645, endPoint x: 180, endPoint y: 643, distance: 378.0
click at [180, 643] on div "where : " " (Show less)" at bounding box center [812, 417] width 1320 height 477
copy span "and expenses_expense_report_items.converted_amount>200 ""
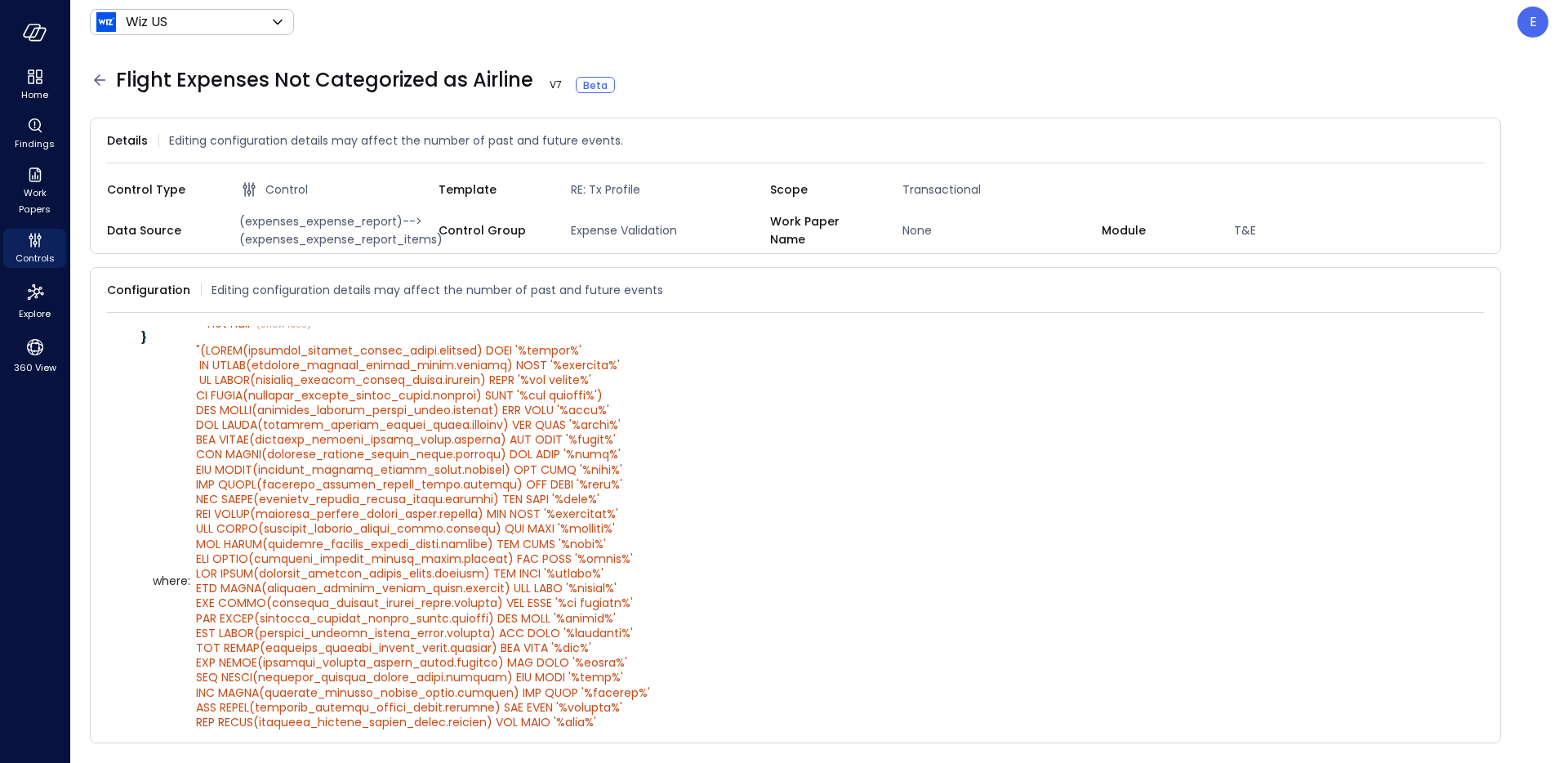
scroll to position [0, 0]
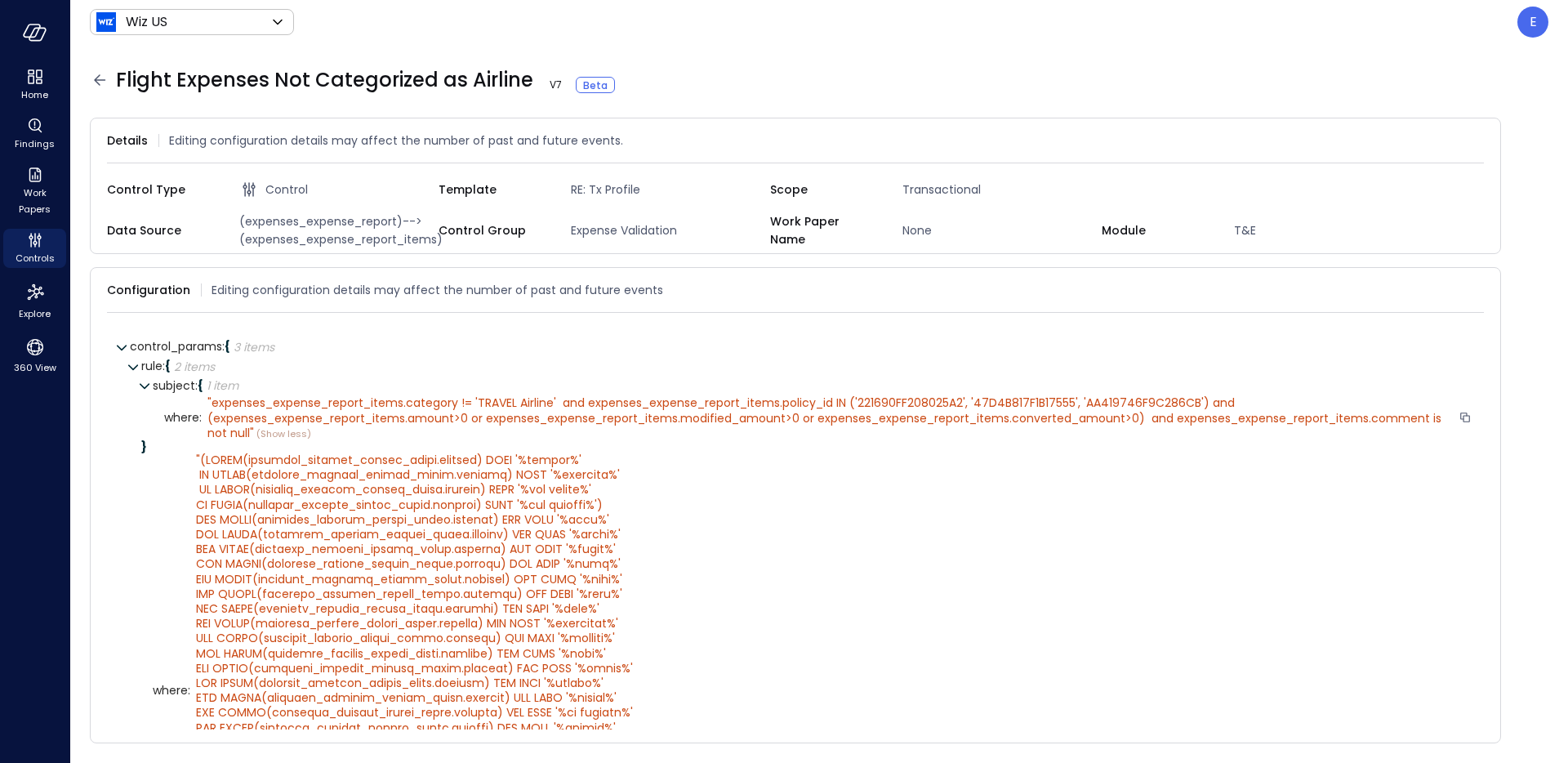
click at [284, 436] on span "(Show less)" at bounding box center [282, 433] width 57 height 13
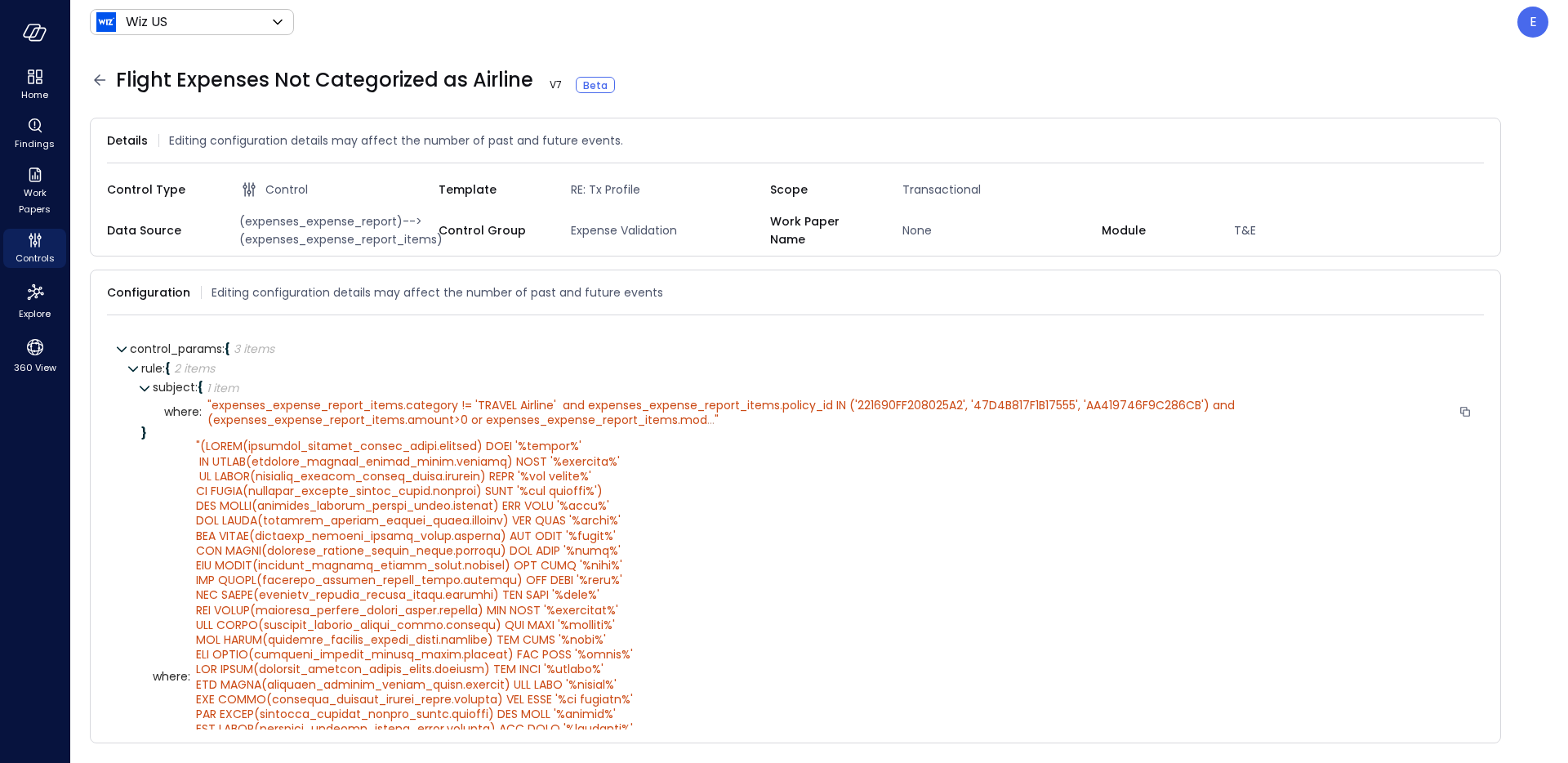
click at [699, 422] on span "expenses_expense_report_items.category != 'TRAVEL Airline' and expenses_expense…" at bounding box center [723, 412] width 1031 height 31
click at [719, 417] on div "" expenses_expense_report_items.category != 'TRAVEL Airline' and expenses_expen…" at bounding box center [829, 412] width 1245 height 29
click at [658, 401] on span "expenses_expense_report_items.category != 'TRAVEL Airline' and expenses_expense…" at bounding box center [723, 412] width 1031 height 31
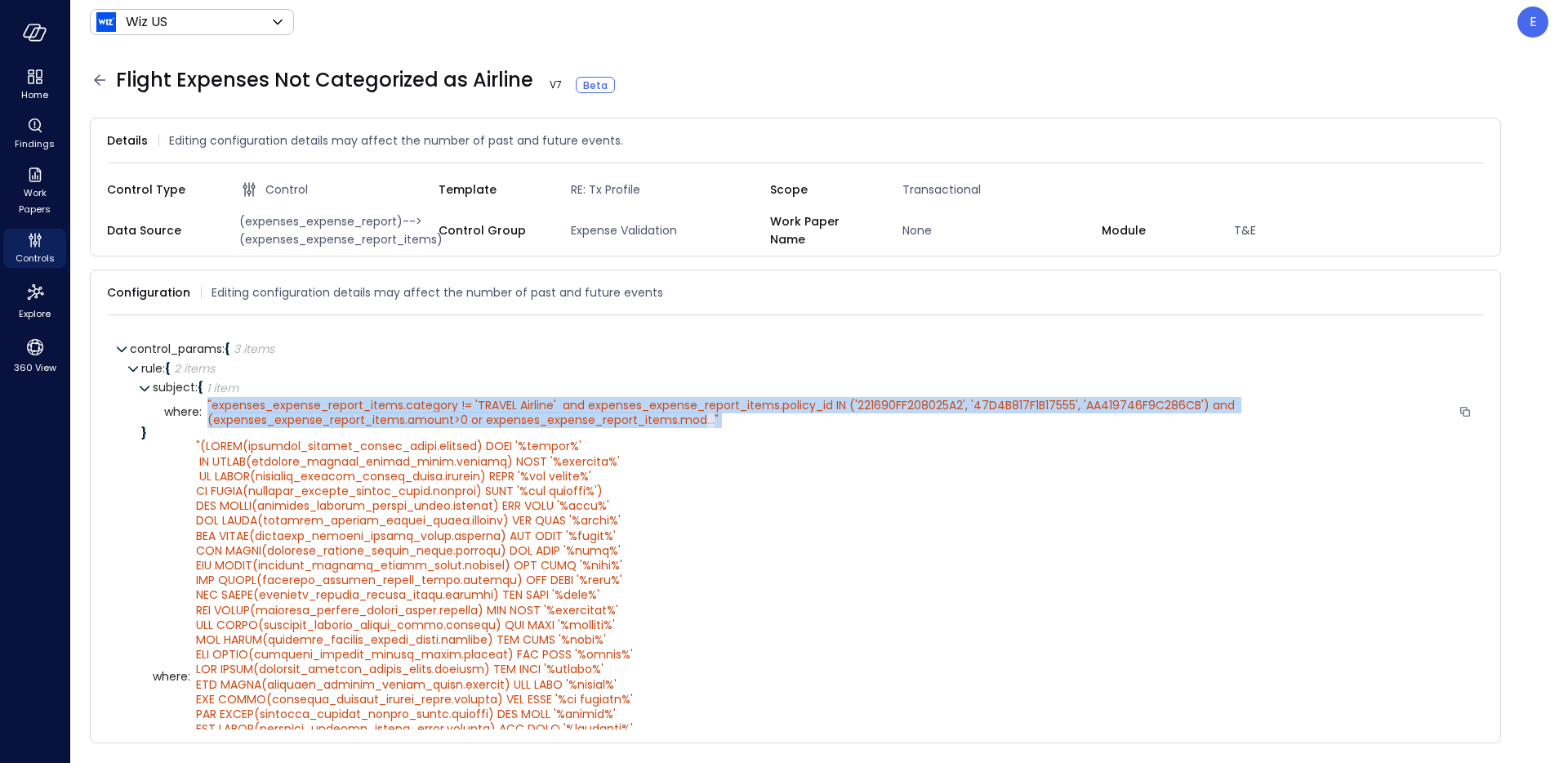
click at [658, 401] on span "expenses_expense_report_items.category != 'TRAVEL Airline' and expenses_expense…" at bounding box center [723, 412] width 1031 height 31
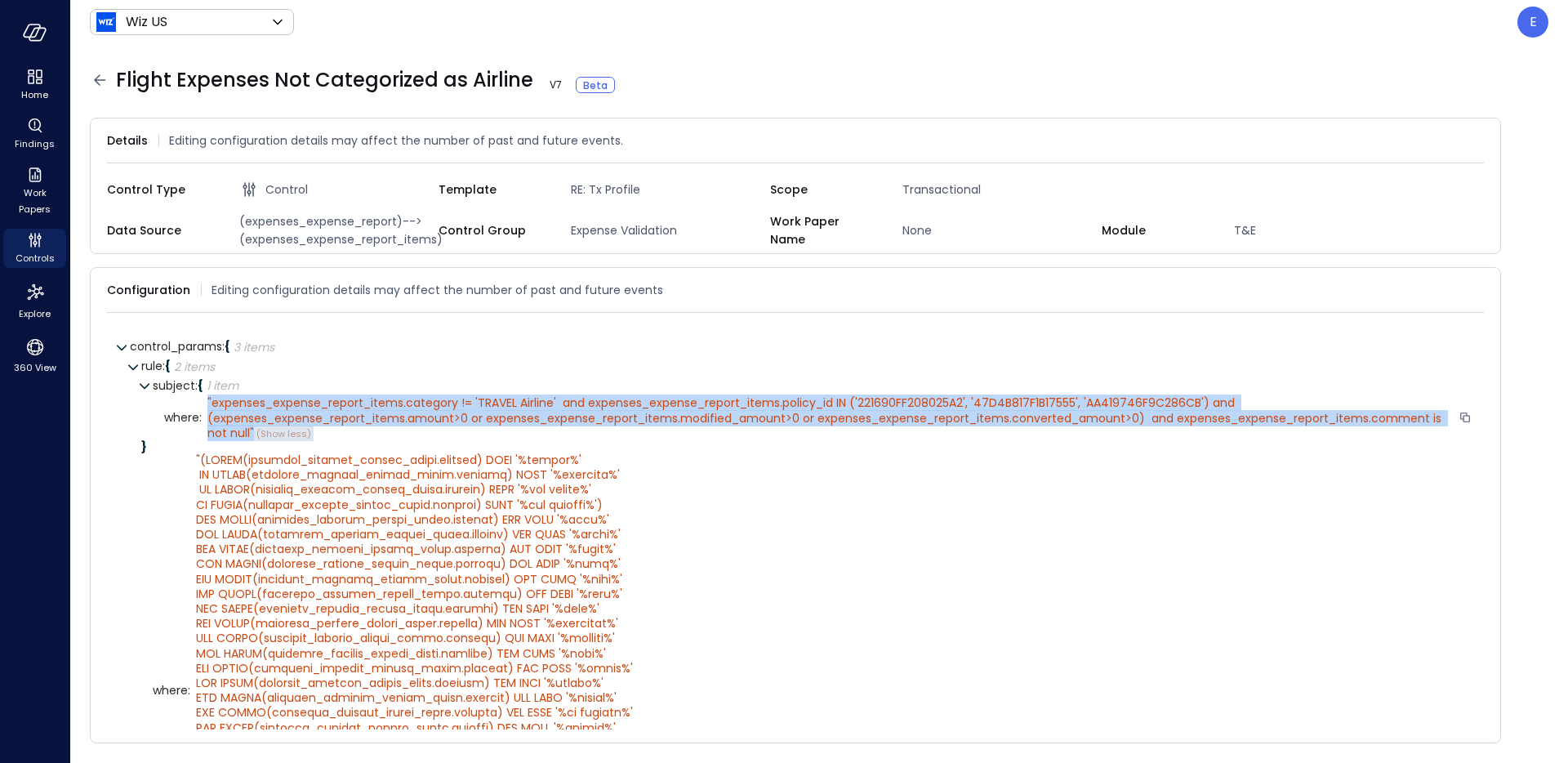
copy div "" expenses_expense_report_items.category != 'TRAVEL Airline' and expenses_expen…"
click at [252, 409] on span "expenses_expense_report_items.category != 'TRAVEL Airline' and expenses_expense…" at bounding box center [826, 417] width 1237 height 46
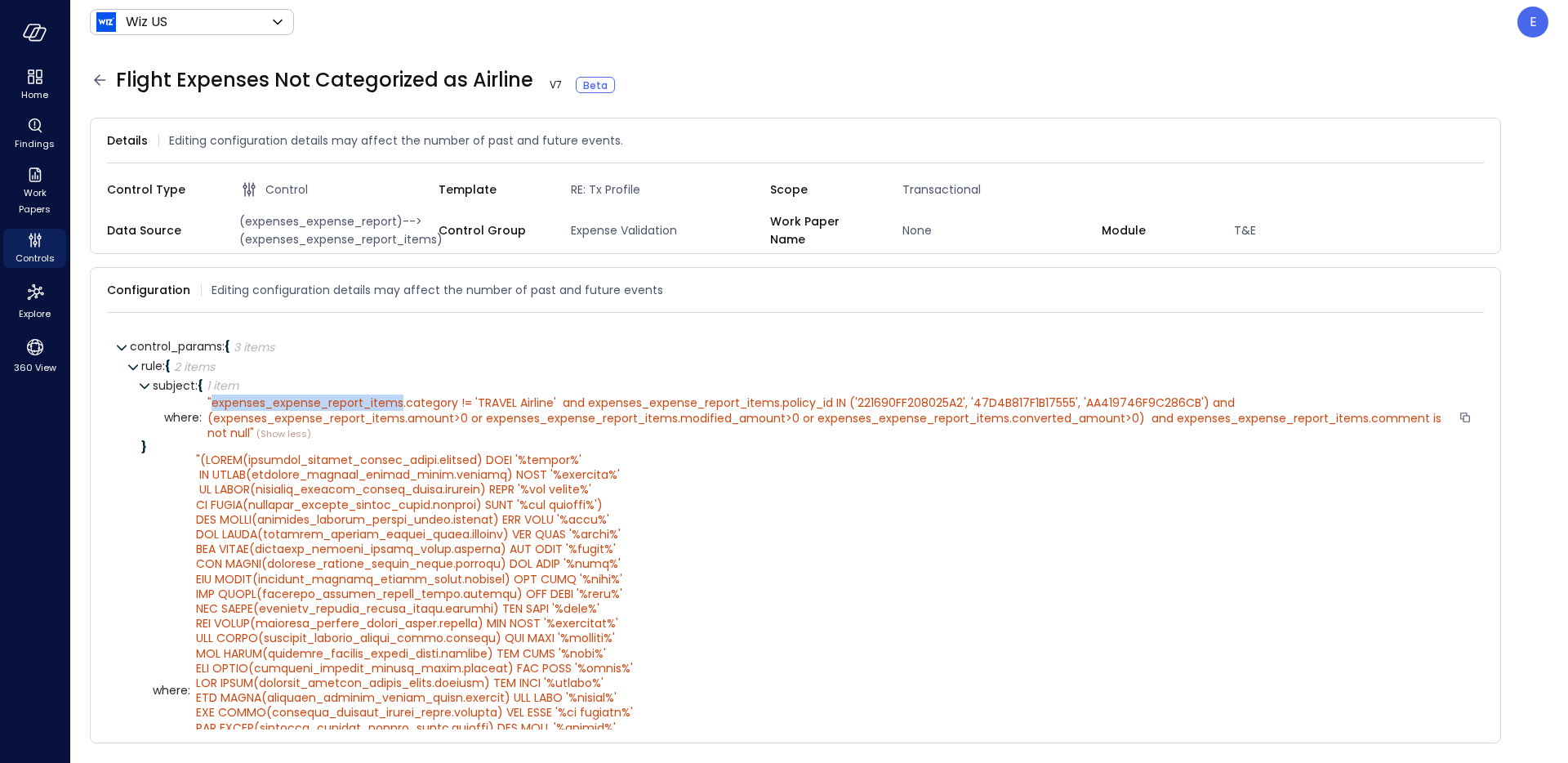
click at [252, 409] on span "expenses_expense_report_items.category != 'TRAVEL Airline' and expenses_expense…" at bounding box center [826, 417] width 1237 height 46
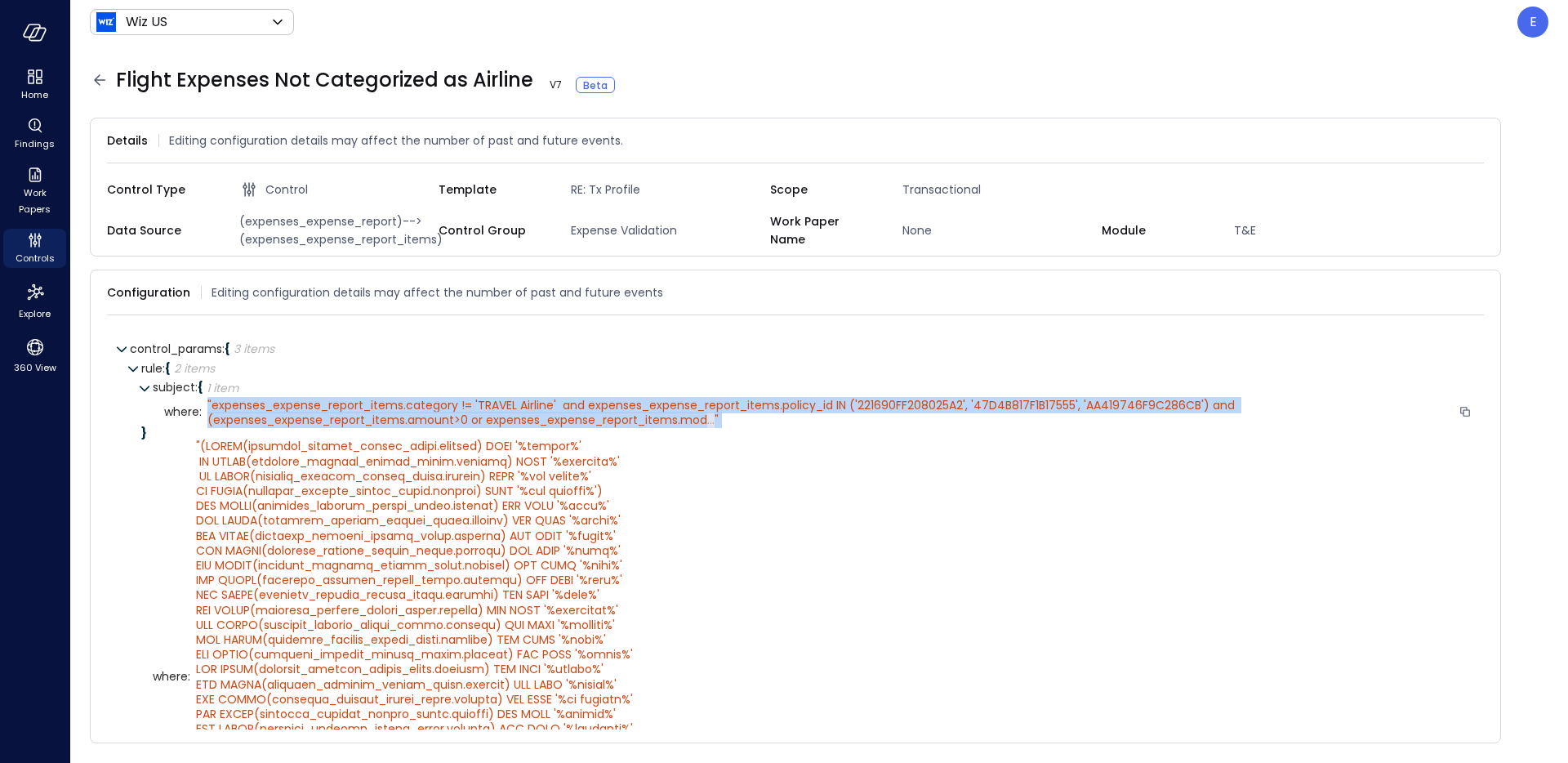
click at [252, 409] on span "expenses_expense_report_items.category != 'TRAVEL Airline' and expenses_expense…" at bounding box center [723, 412] width 1031 height 31
click at [715, 423] on div "" expenses_expense_report_items.category != 'TRAVEL Airline' and expenses_expen…" at bounding box center [829, 412] width 1245 height 29
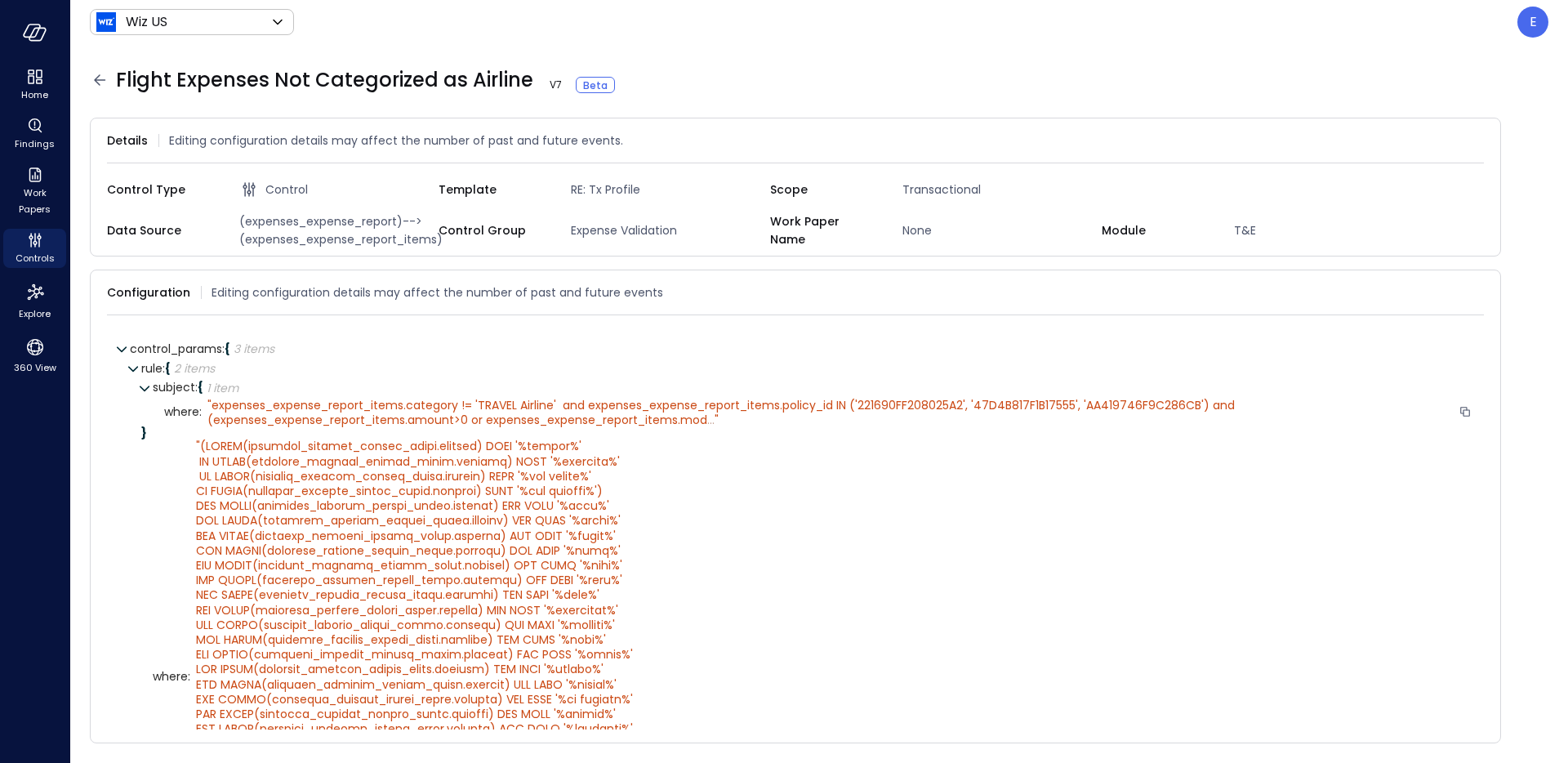
click at [705, 420] on span "expenses_expense_report_items.category != 'TRAVEL Airline' and expenses_expense…" at bounding box center [723, 412] width 1031 height 31
click at [713, 417] on span "..." at bounding box center [711, 419] width 7 height 16
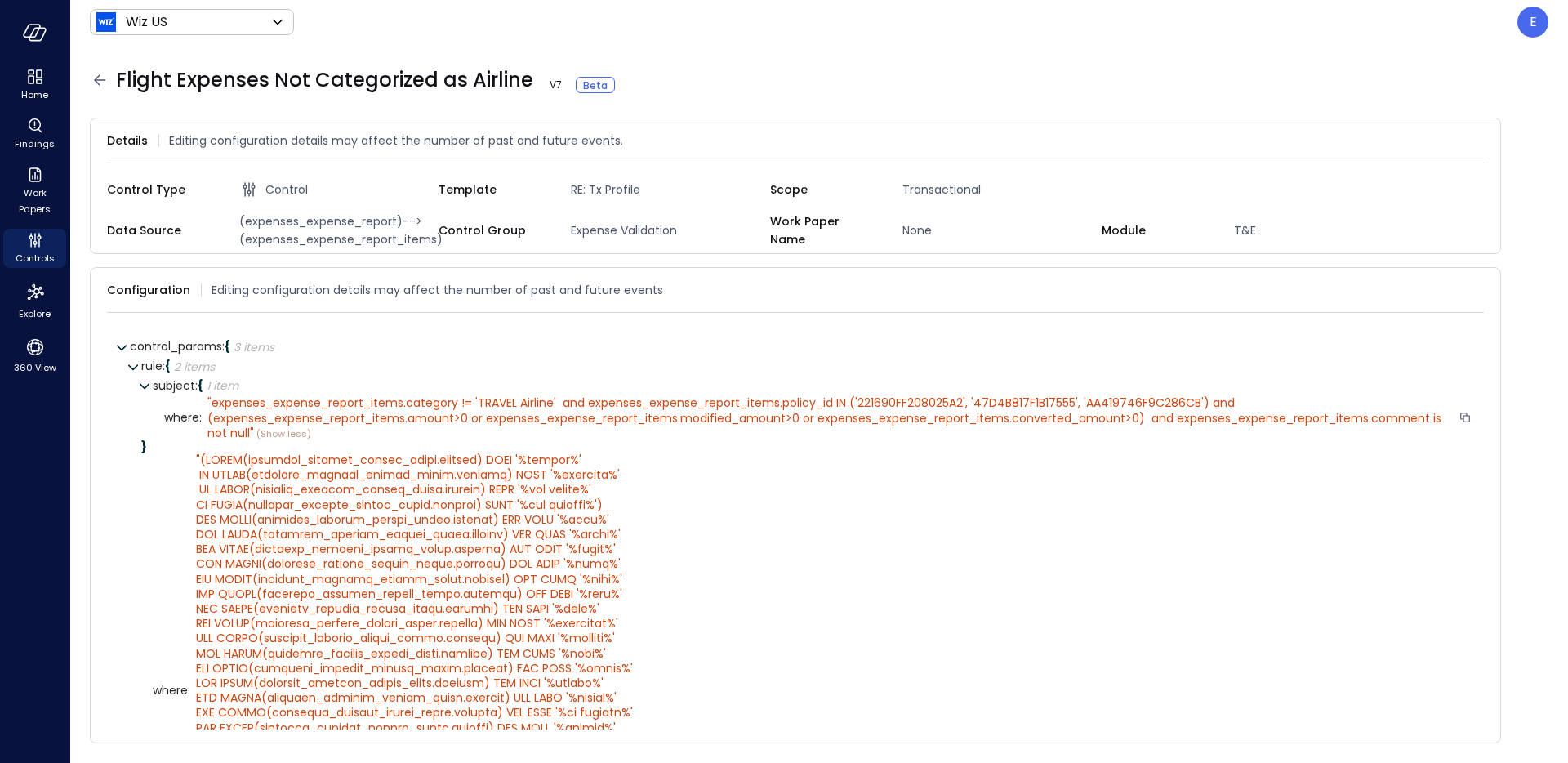
click at [713, 417] on span "expenses_expense_report_items.category != 'TRAVEL Airline' and expenses_expense…" at bounding box center [826, 417] width 1237 height 46
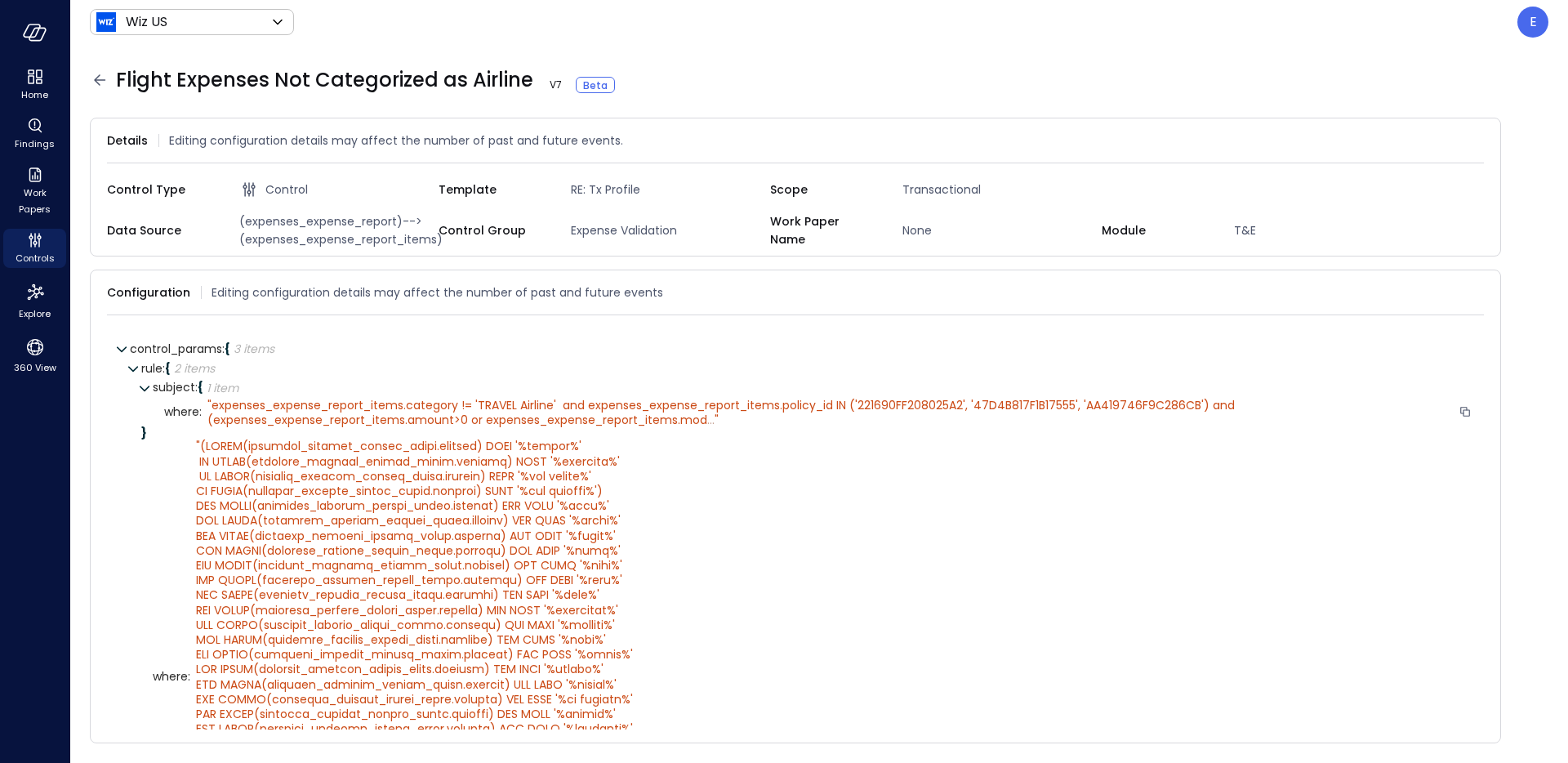
click at [713, 417] on span "..." at bounding box center [711, 419] width 7 height 16
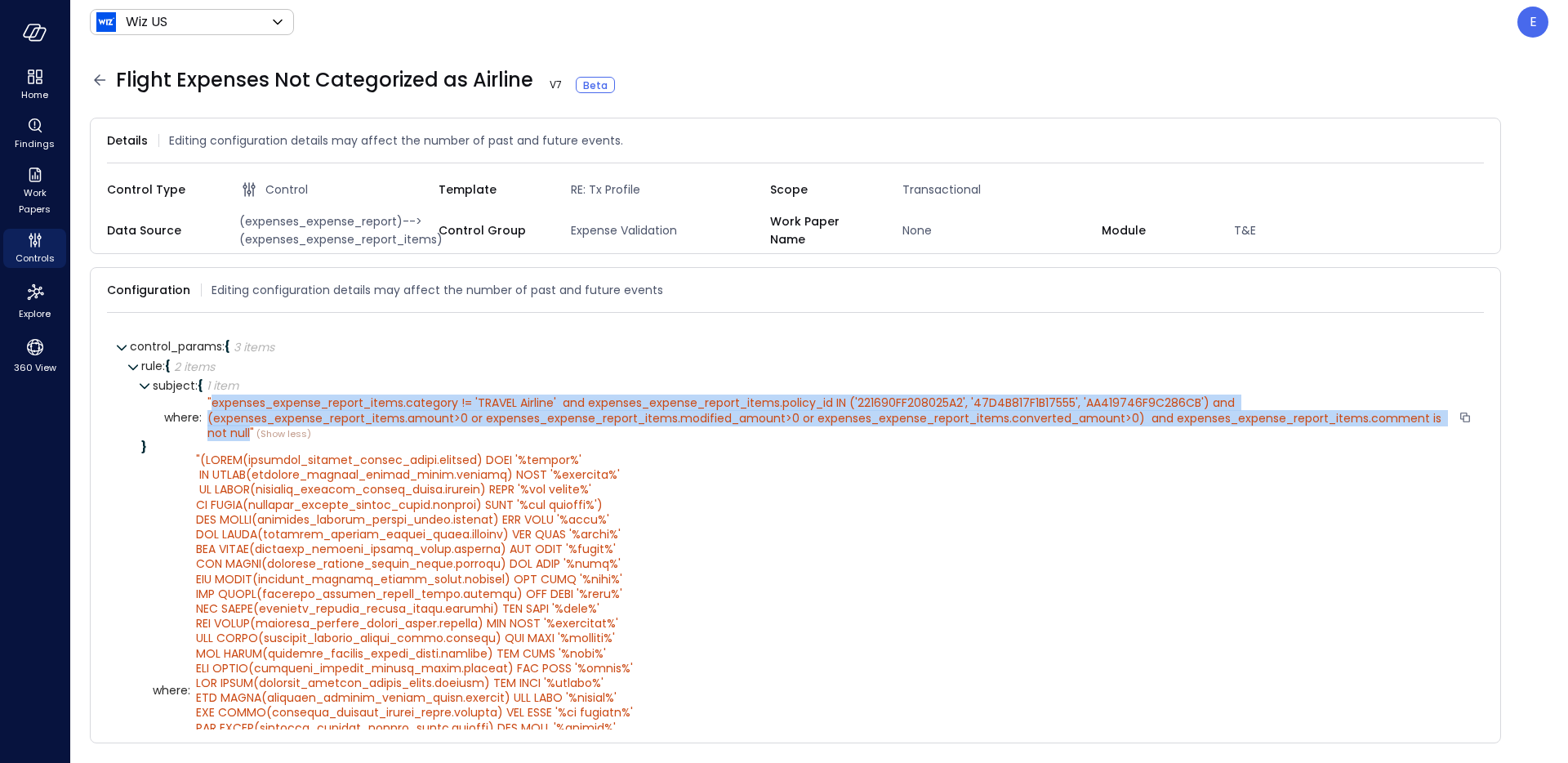
drag, startPoint x: 212, startPoint y: 403, endPoint x: 250, endPoint y: 431, distance: 47.2
click at [250, 431] on span "expenses_expense_report_items.category != 'TRAVEL Airline' and expenses_expense…" at bounding box center [826, 417] width 1237 height 46
copy span "expenses_expense_report_items.category != 'TRAVEL Airline' and expenses_expense…"
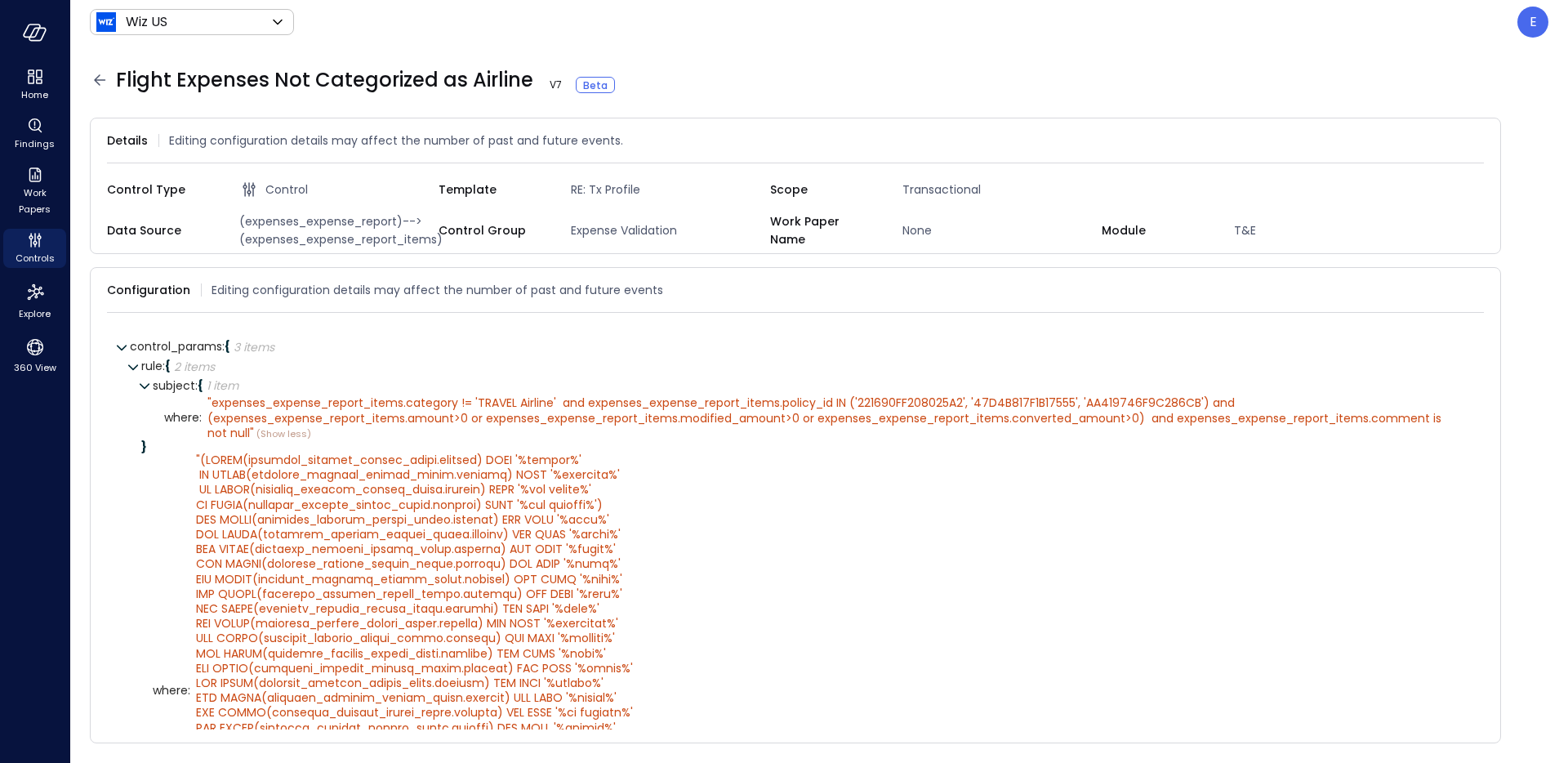
click at [106, 84] on icon at bounding box center [99, 79] width 20 height 20
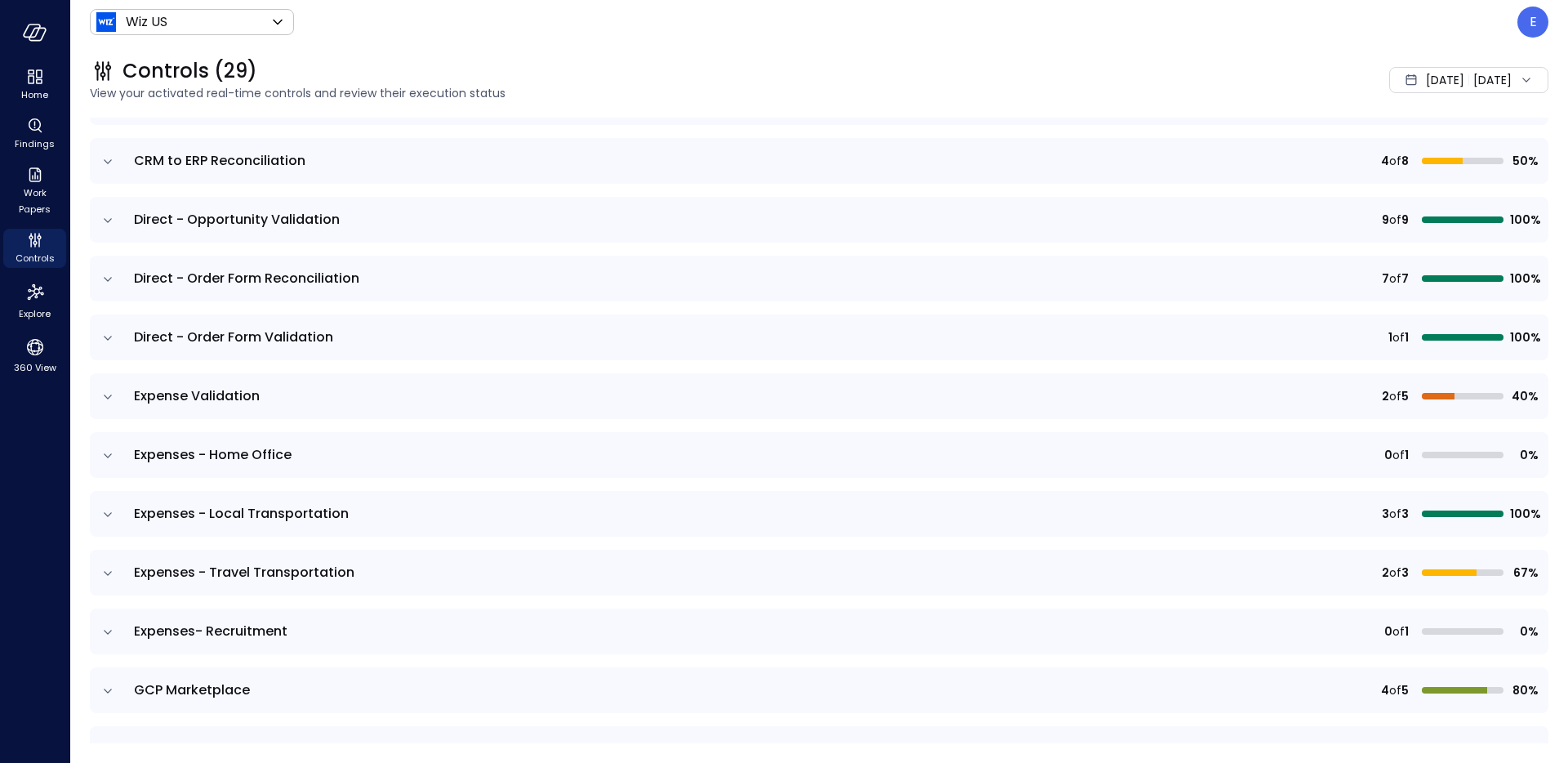
scroll to position [323, 0]
click at [107, 571] on icon "expand row" at bounding box center [107, 572] width 16 height 16
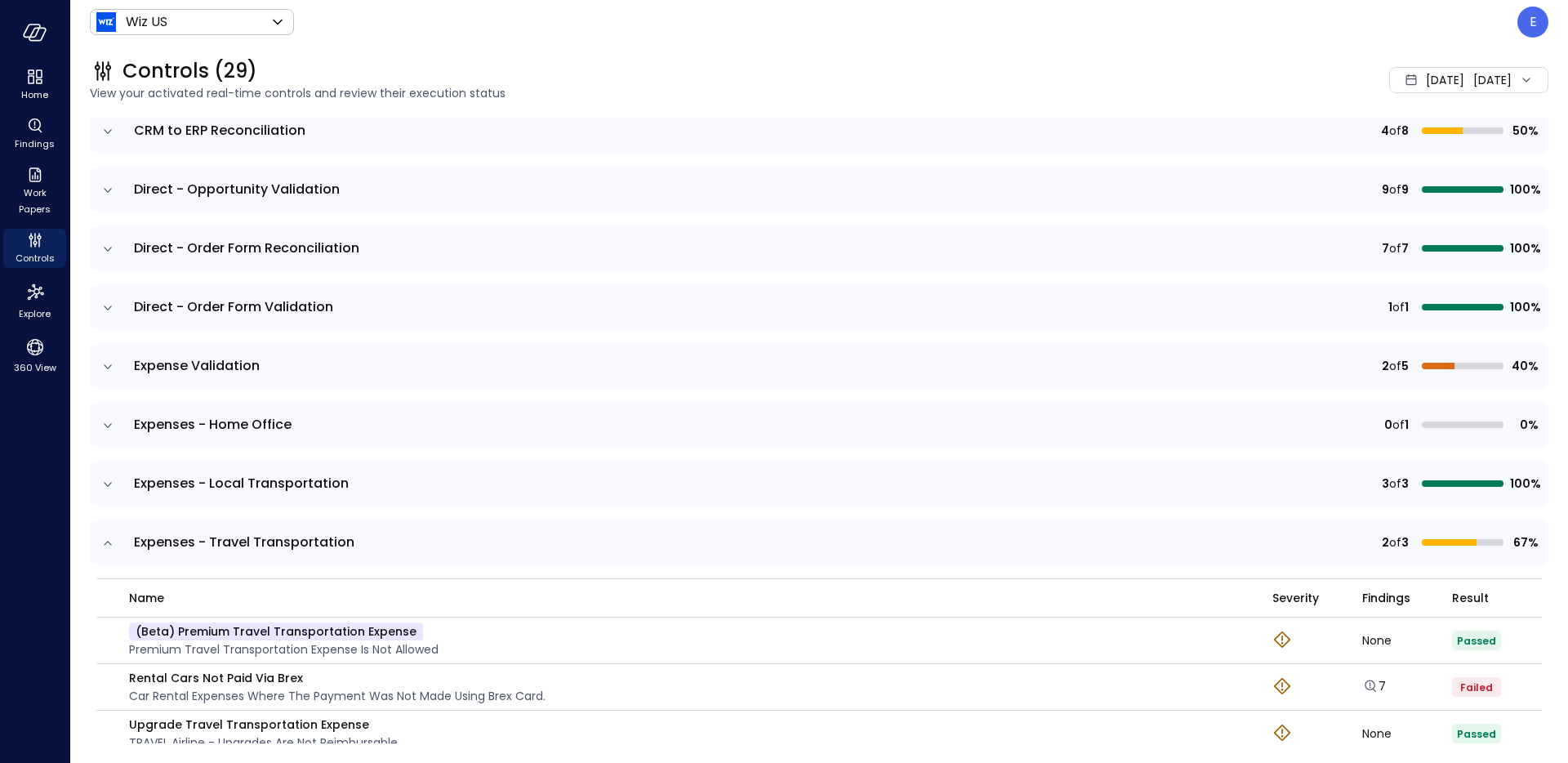
scroll to position [355, 0]
click at [106, 486] on icon "expand row" at bounding box center [107, 482] width 16 height 16
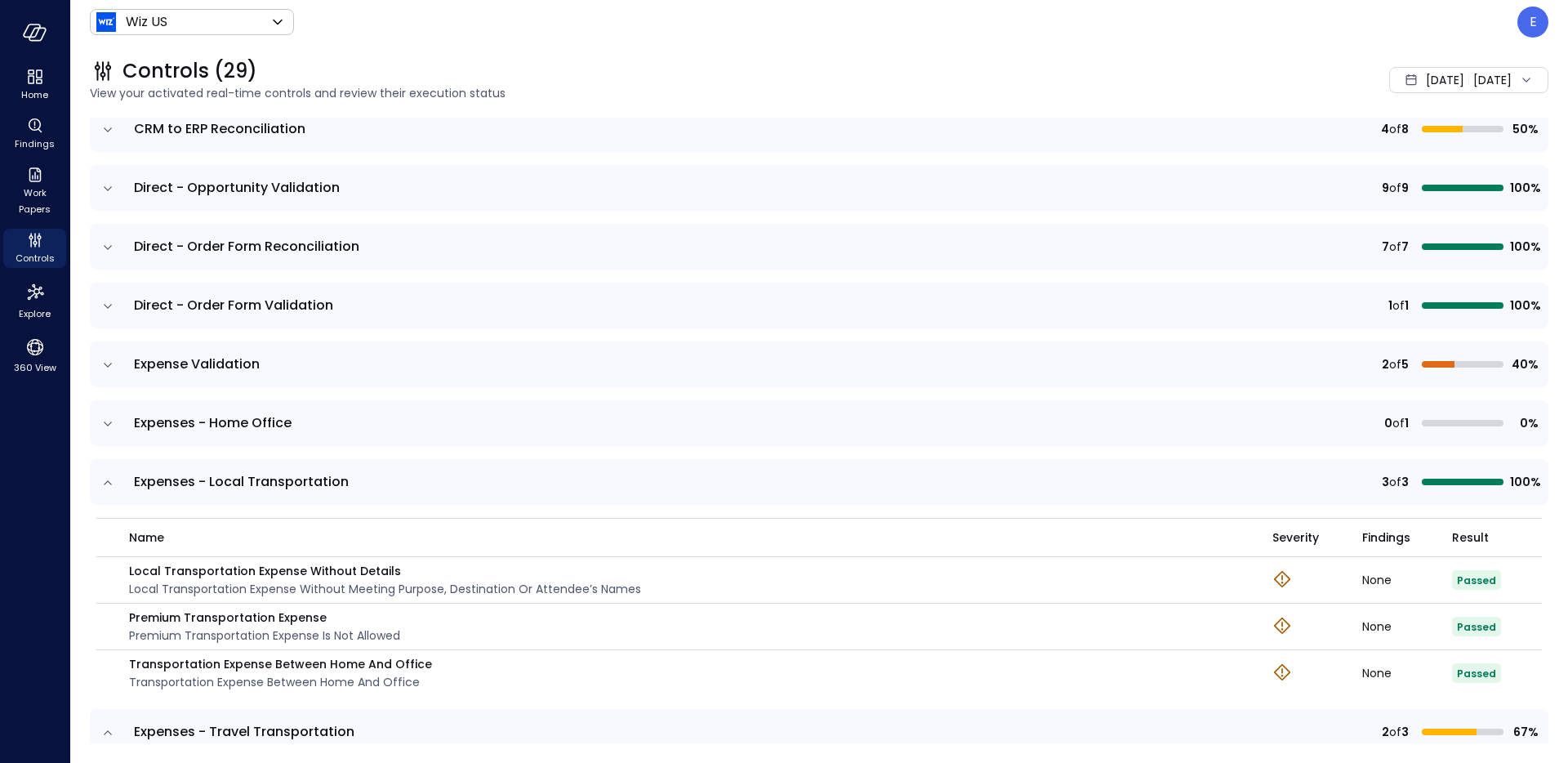
click at [114, 429] on icon "expand row" at bounding box center [107, 423] width 16 height 16
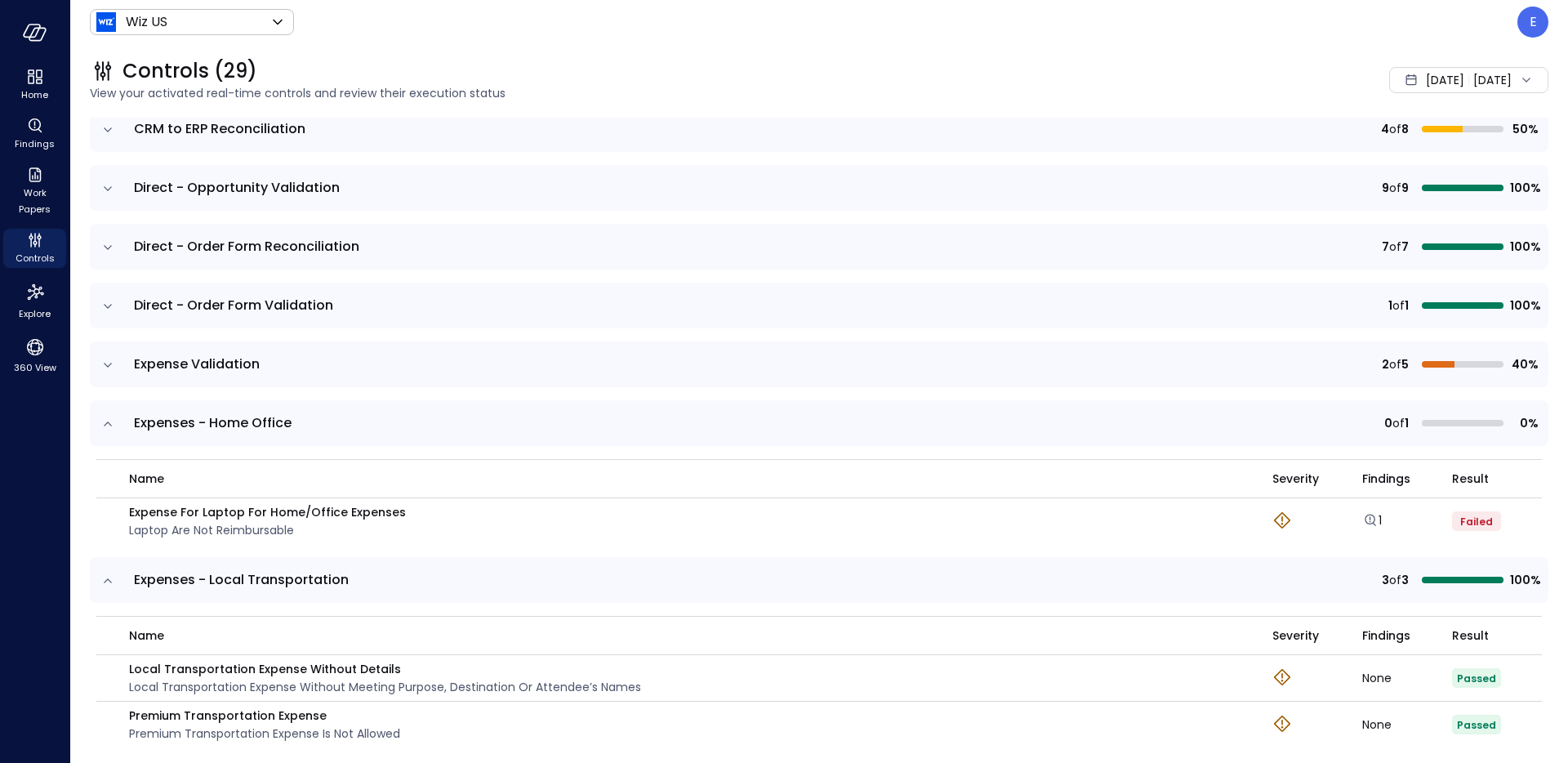
click at [111, 363] on icon "expand row" at bounding box center [107, 364] width 16 height 16
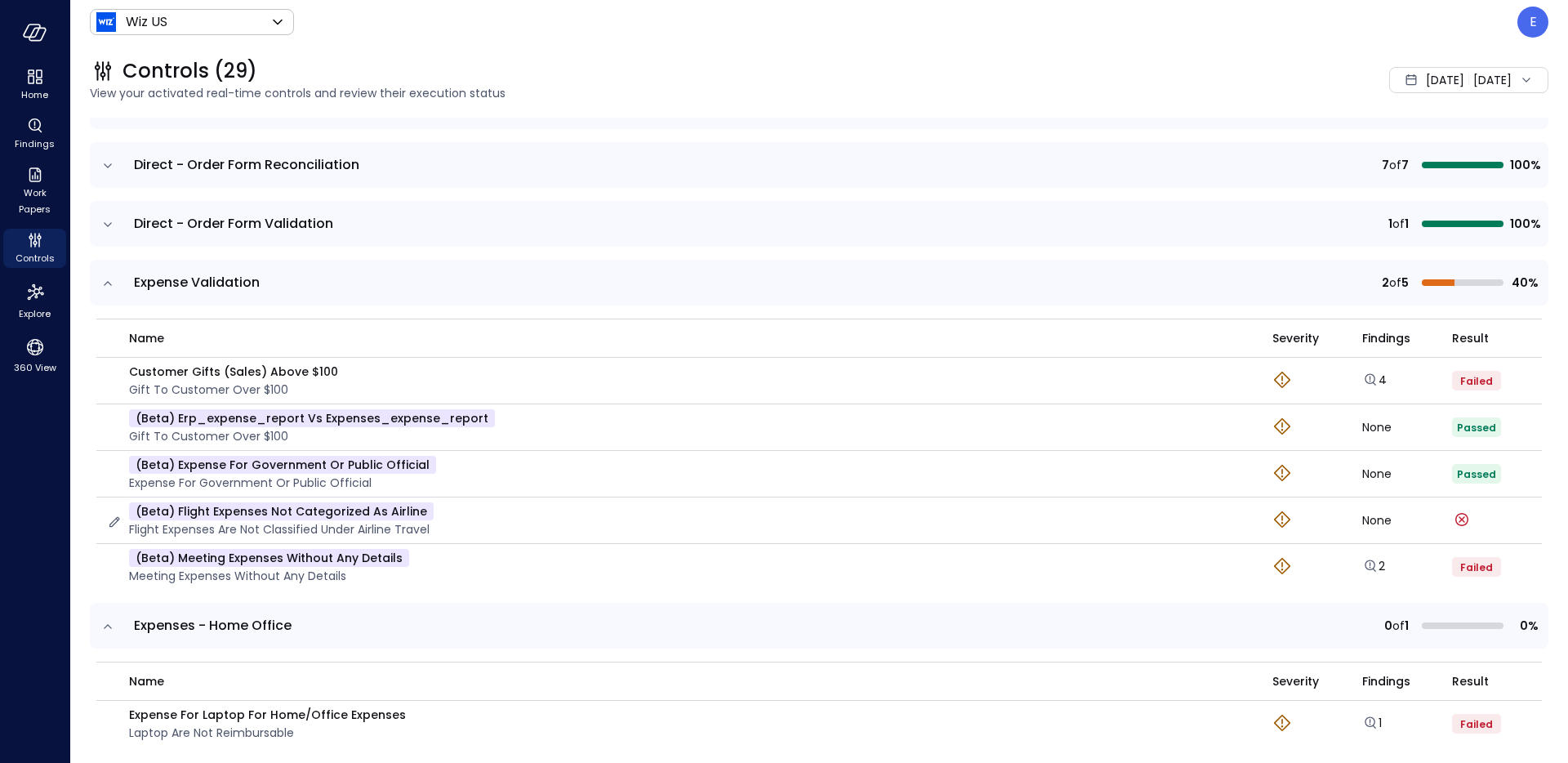
scroll to position [431, 0]
